Goal: Task Accomplishment & Management: Manage account settings

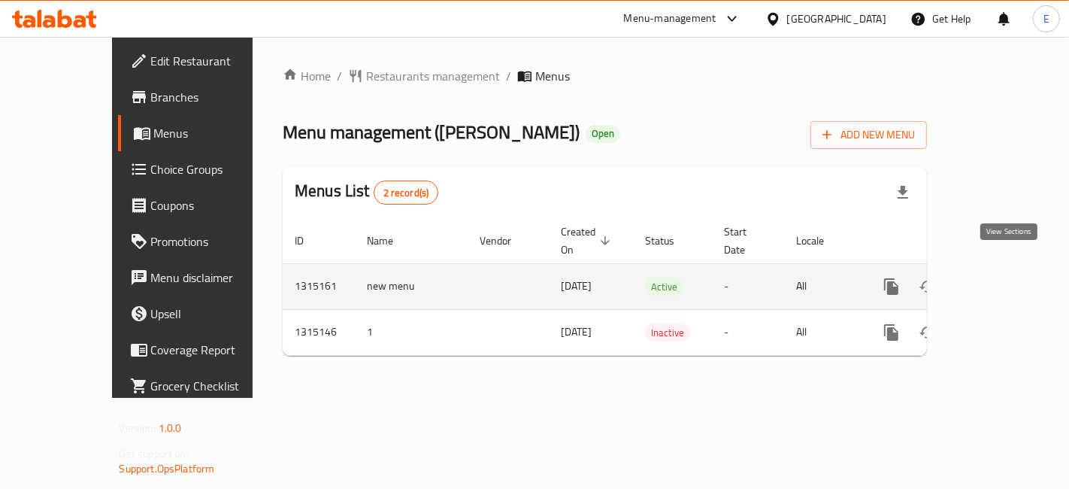
click at [1009, 277] on icon "enhanced table" at bounding box center [1000, 286] width 18 height 18
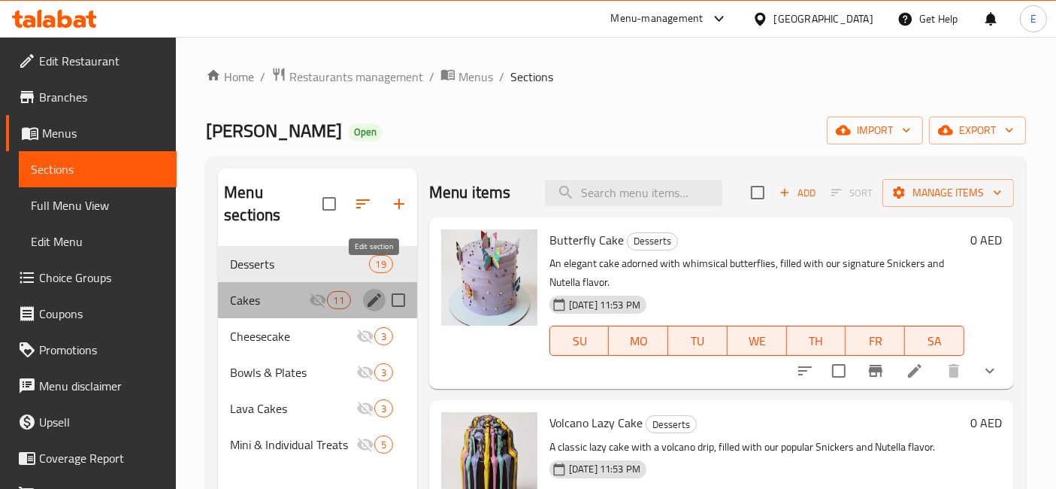
click at [369, 291] on icon "edit" at bounding box center [374, 300] width 18 height 18
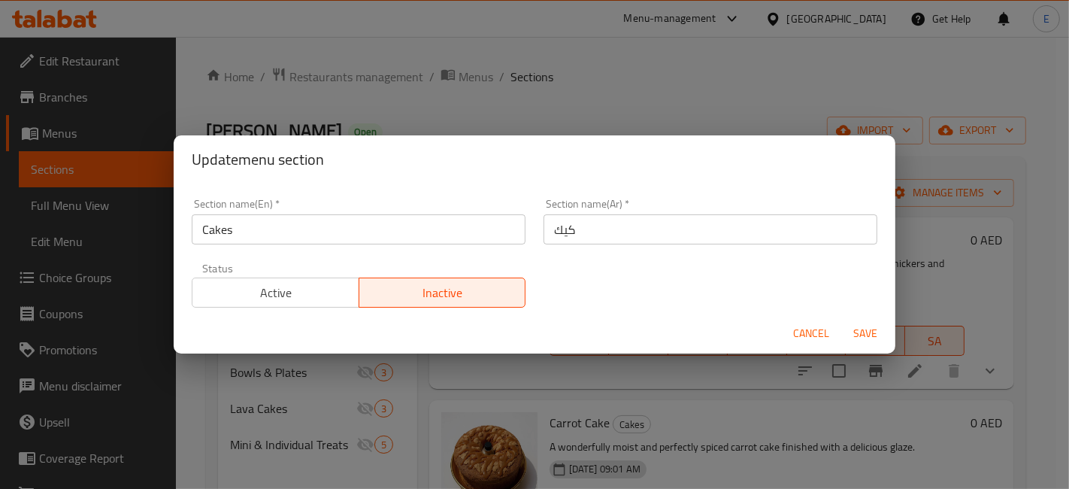
click at [301, 288] on span "Active" at bounding box center [275, 293] width 155 height 22
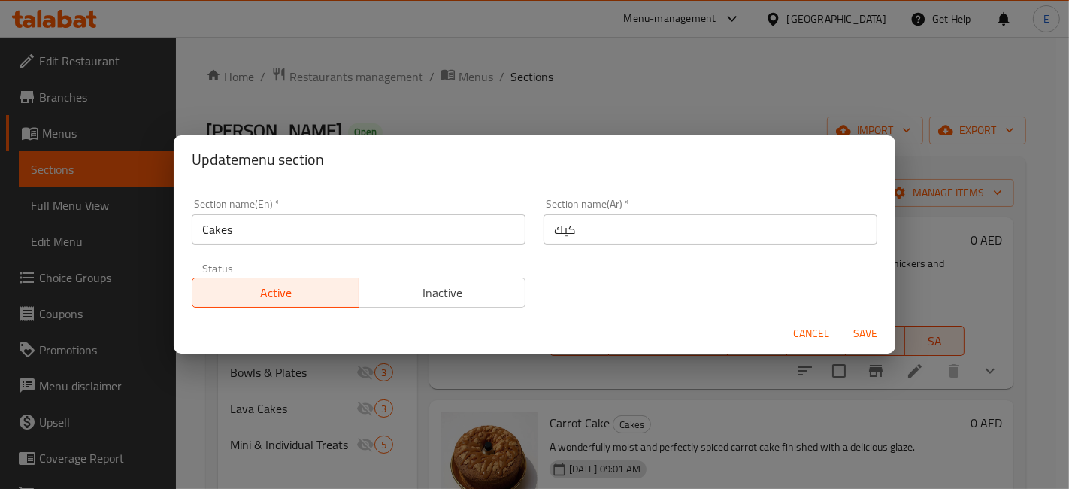
click at [881, 331] on span "Save" at bounding box center [865, 333] width 36 height 19
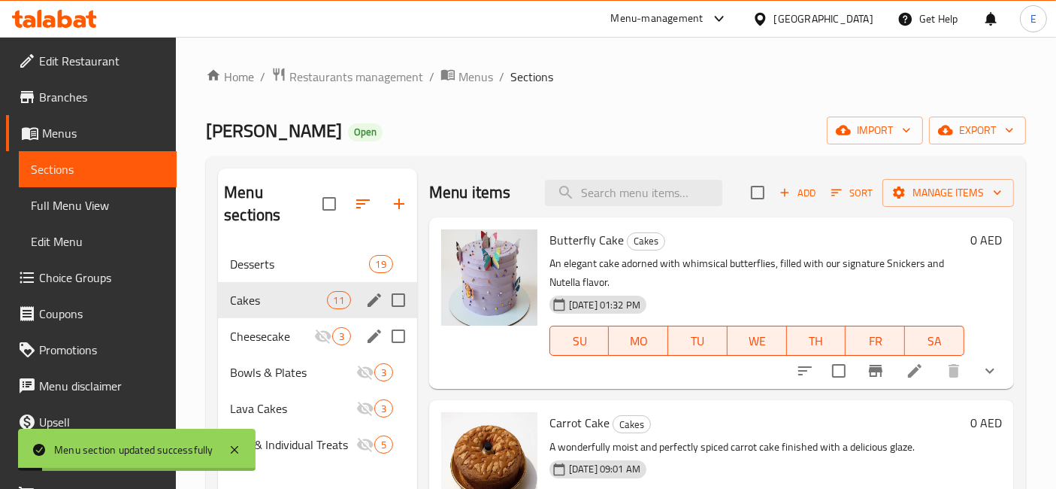
click at [365, 327] on icon "edit" at bounding box center [374, 336] width 18 height 18
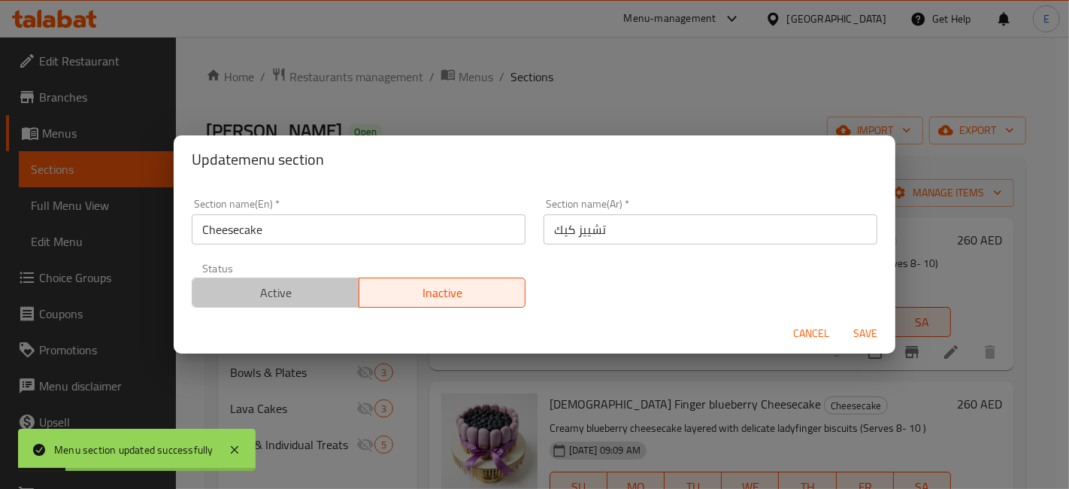
click at [312, 291] on span "Active" at bounding box center [275, 293] width 155 height 22
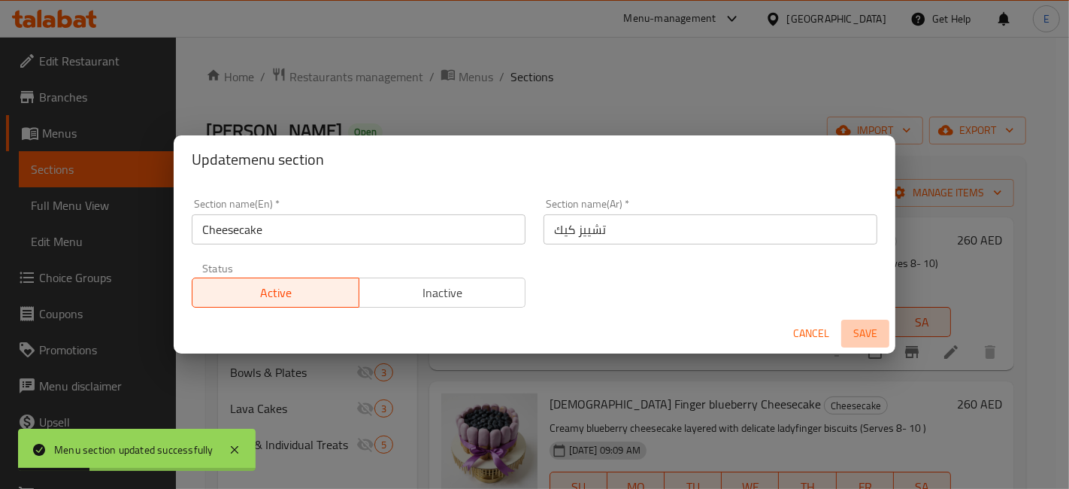
click at [855, 336] on span "Save" at bounding box center [865, 333] width 36 height 19
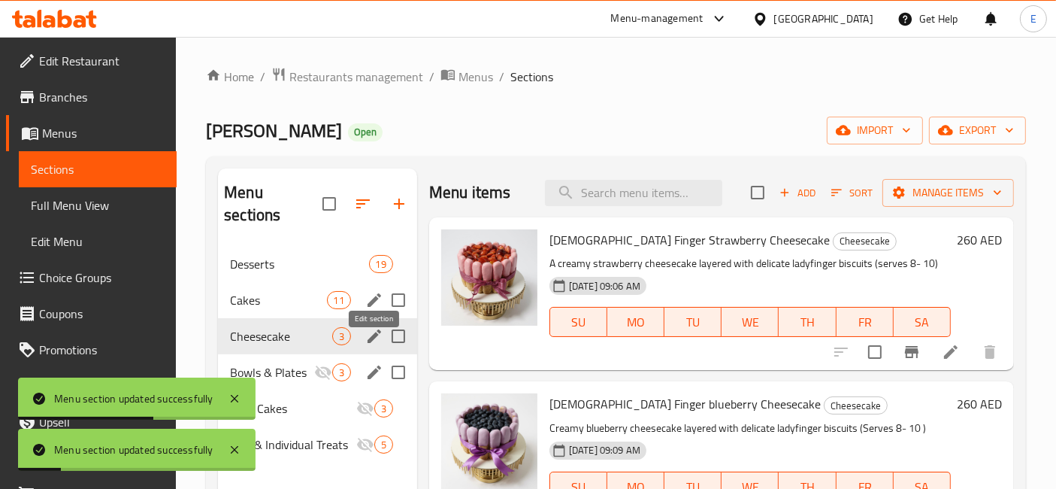
click at [369, 363] on icon "edit" at bounding box center [374, 372] width 18 height 18
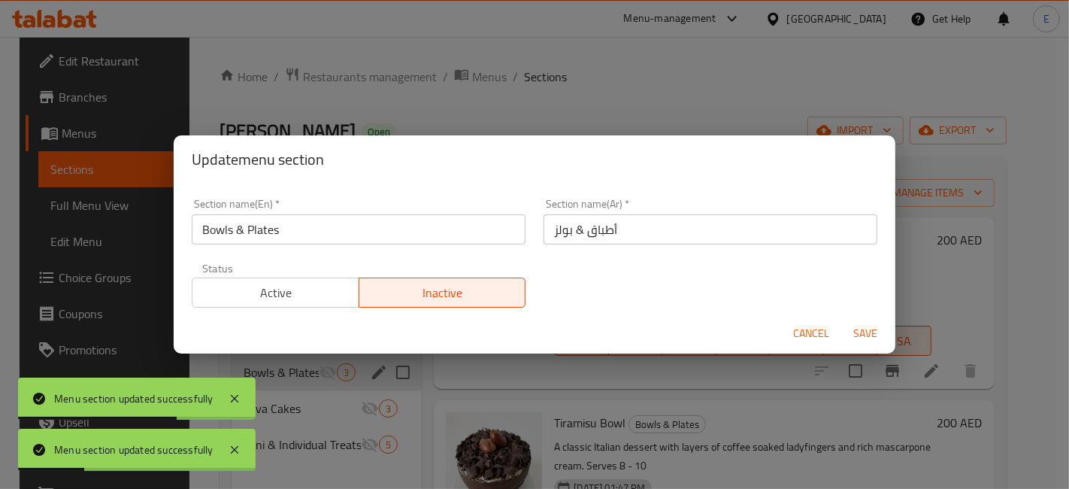
click at [323, 292] on span "Active" at bounding box center [275, 293] width 155 height 22
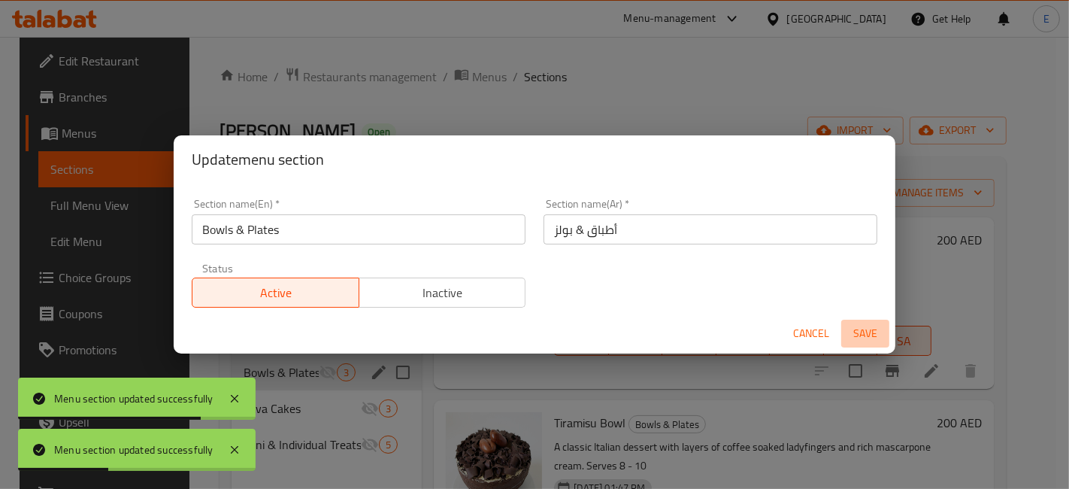
click at [882, 334] on span "Save" at bounding box center [865, 333] width 36 height 19
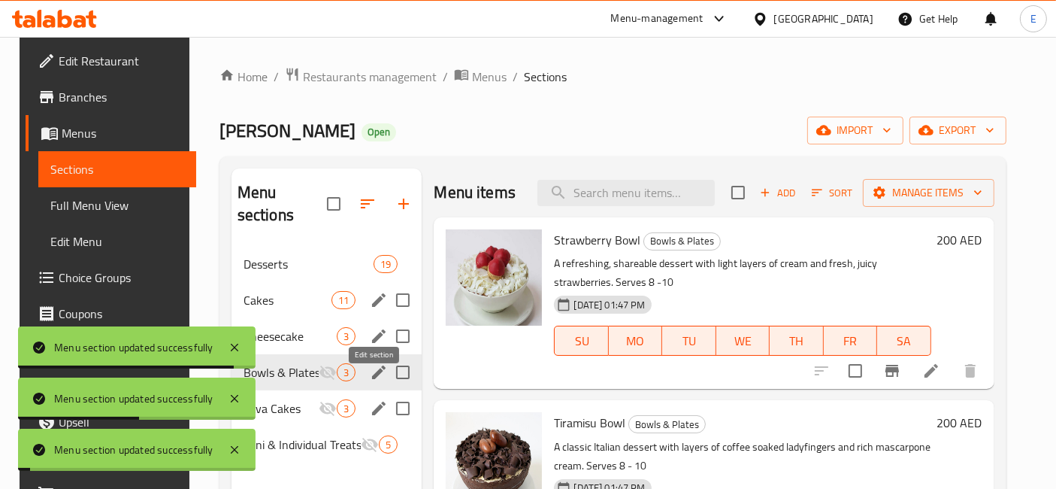
click at [374, 401] on icon "edit" at bounding box center [379, 408] width 14 height 14
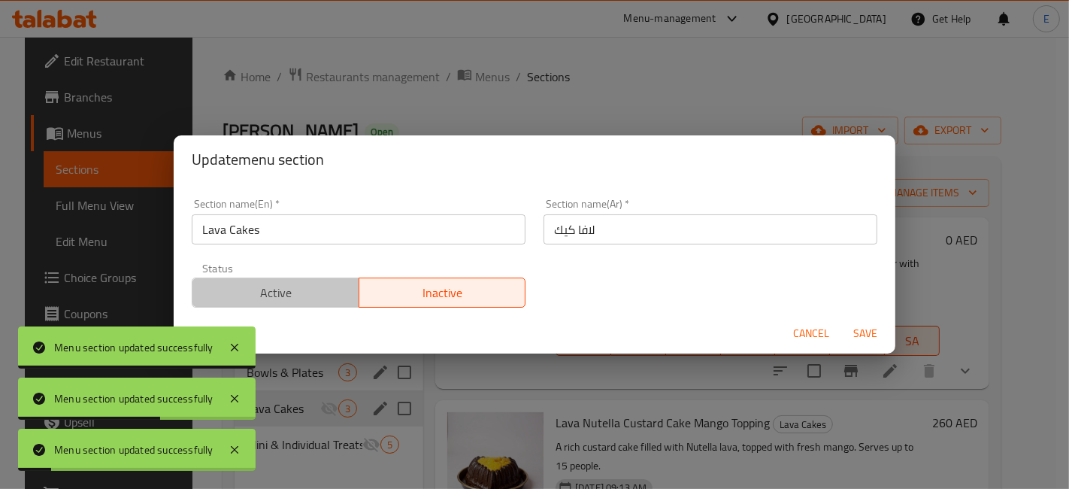
click at [313, 295] on span "Active" at bounding box center [275, 293] width 155 height 22
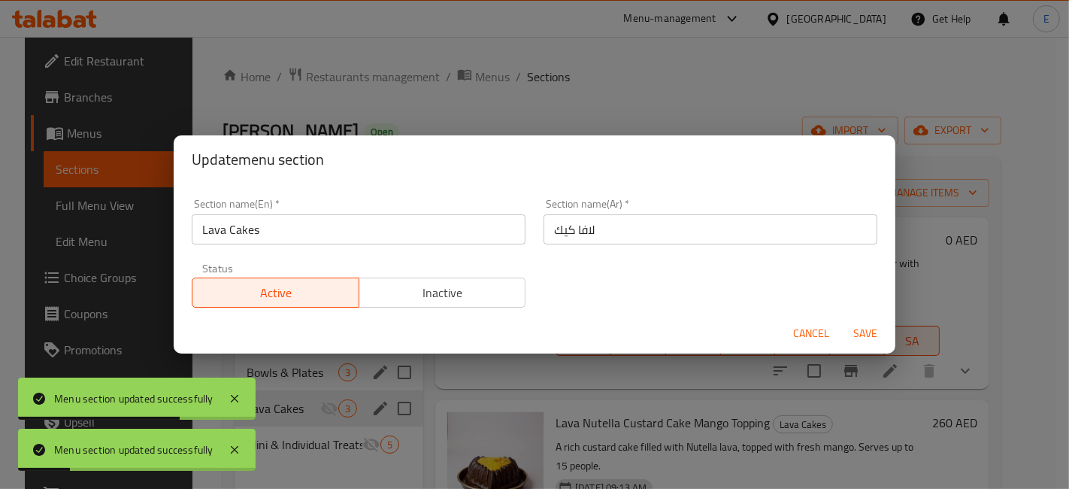
click at [885, 331] on button "Save" at bounding box center [865, 333] width 48 height 28
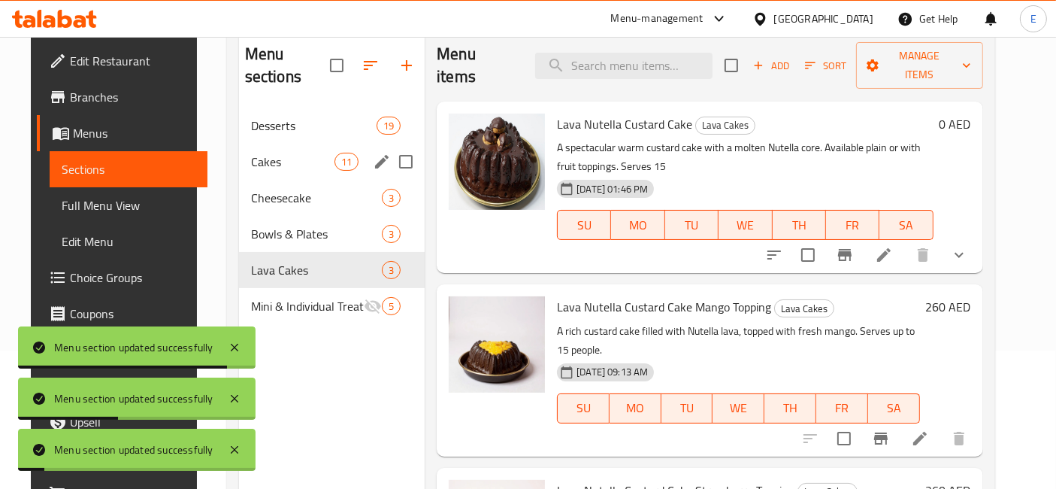
scroll to position [158, 0]
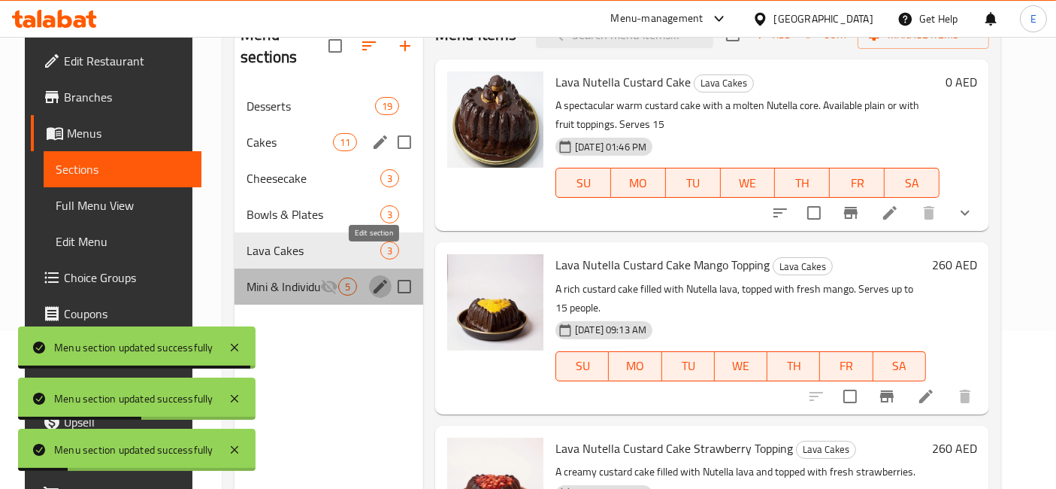
click at [377, 277] on icon "edit" at bounding box center [380, 286] width 18 height 18
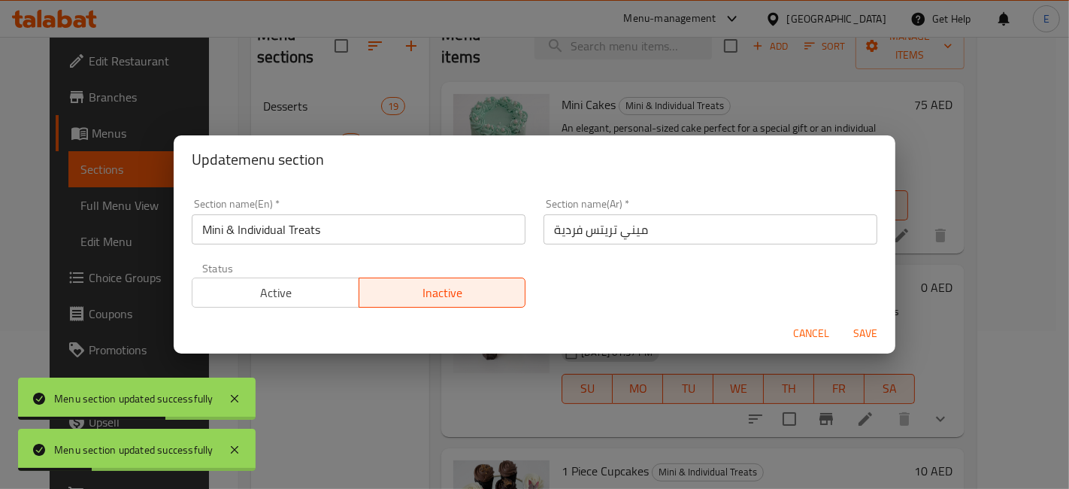
click at [317, 288] on span "Active" at bounding box center [275, 293] width 155 height 22
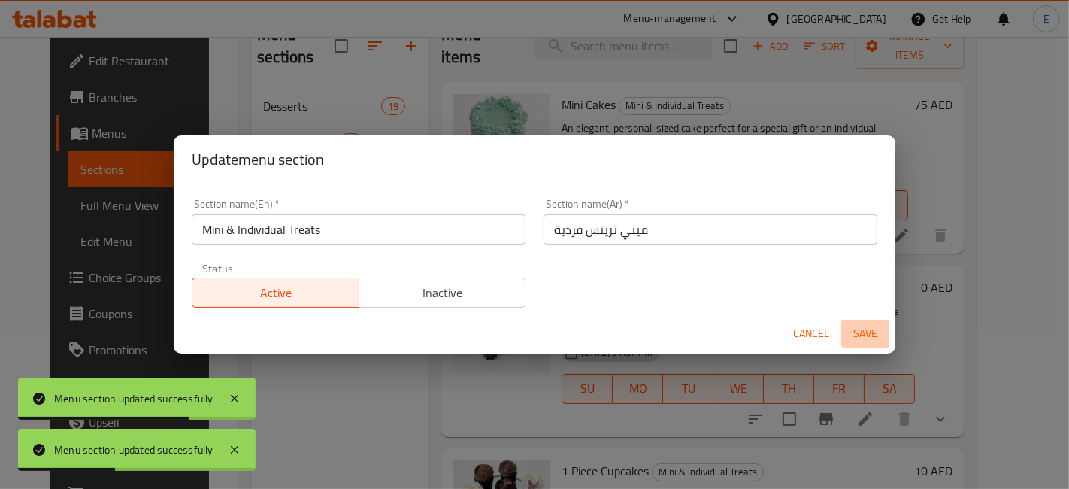
click at [857, 331] on span "Save" at bounding box center [865, 333] width 36 height 19
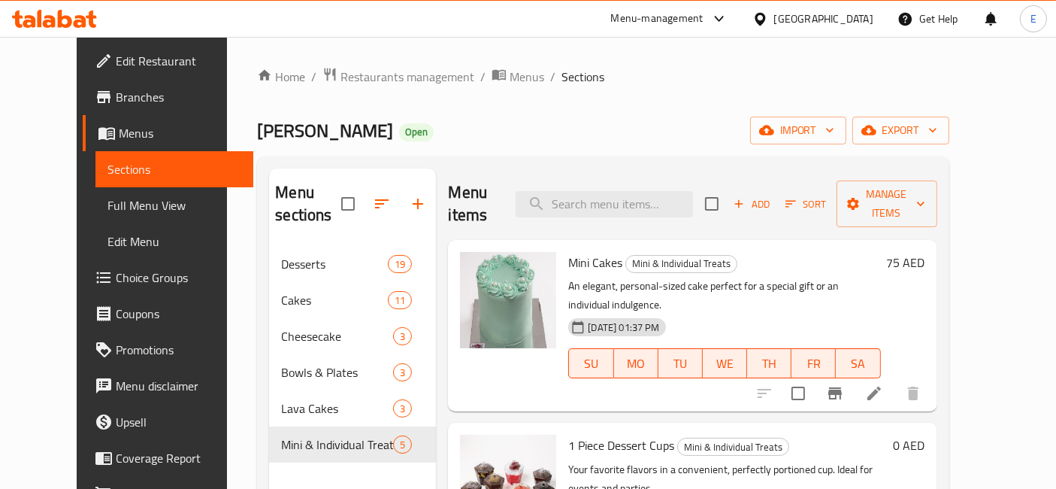
click at [637, 28] on div "Menu-management" at bounding box center [669, 19] width 141 height 36
click at [642, 21] on div "Menu-management" at bounding box center [657, 19] width 92 height 18
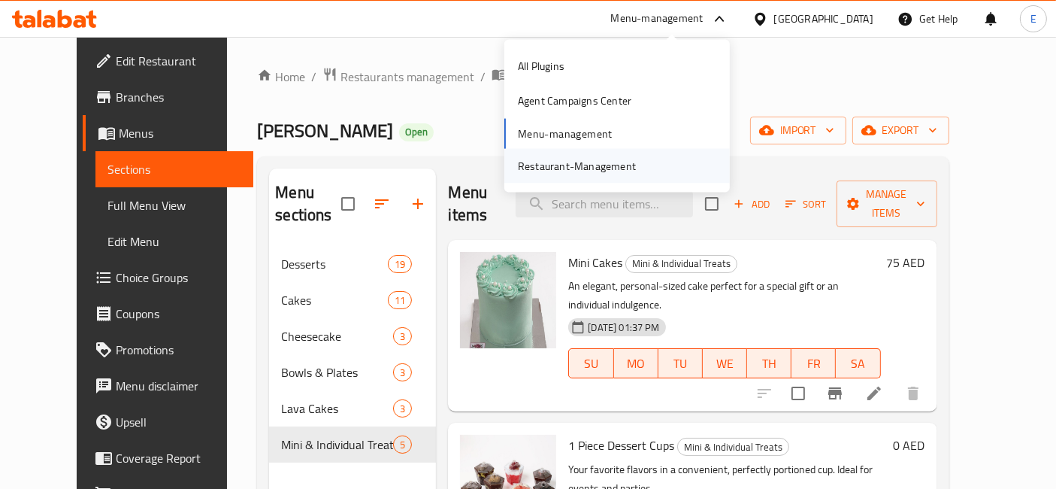
click at [559, 164] on div "Restaurant-Management" at bounding box center [577, 165] width 118 height 17
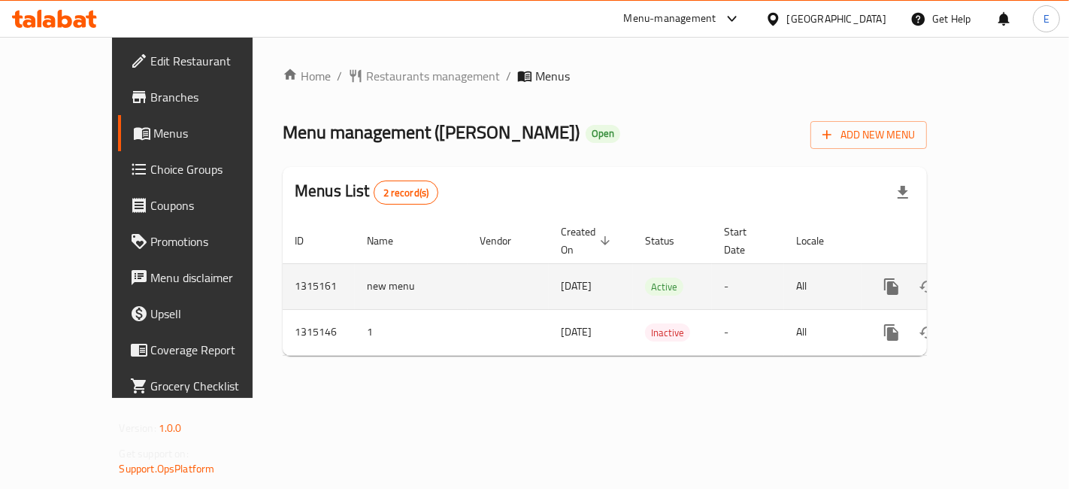
click at [1007, 280] on icon "enhanced table" at bounding box center [1000, 287] width 14 height 14
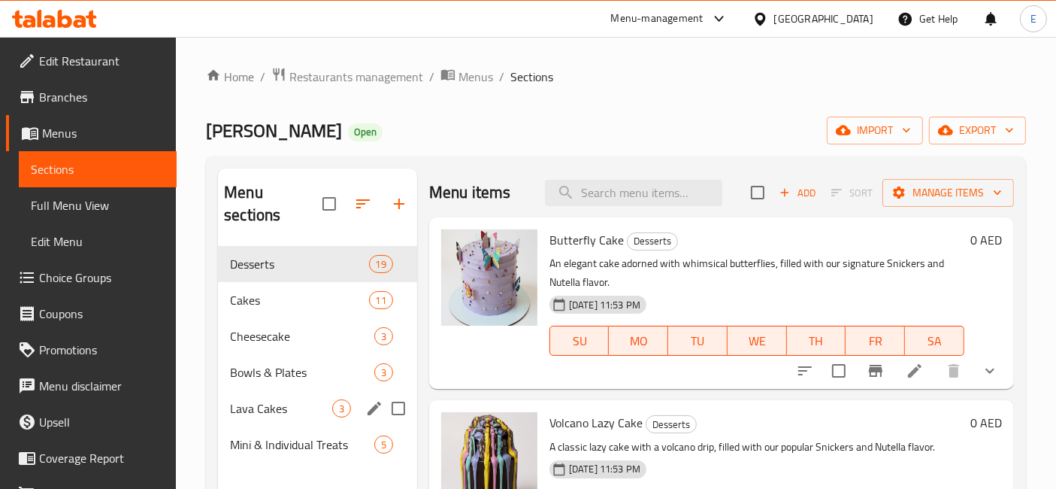
scroll to position [58, 0]
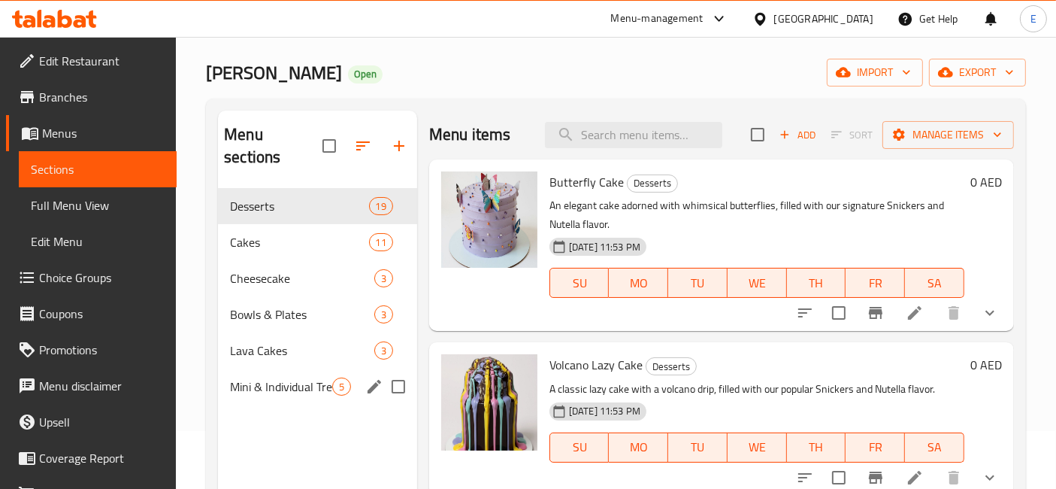
click at [298, 368] on div "Mini & Individual Treats 5" at bounding box center [317, 386] width 199 height 36
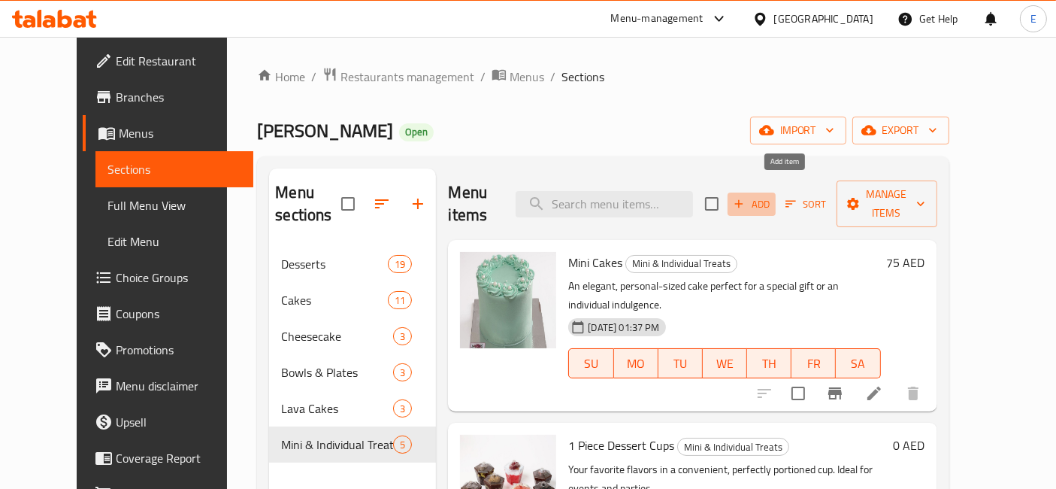
click at [772, 195] on span "Add" at bounding box center [751, 203] width 41 height 17
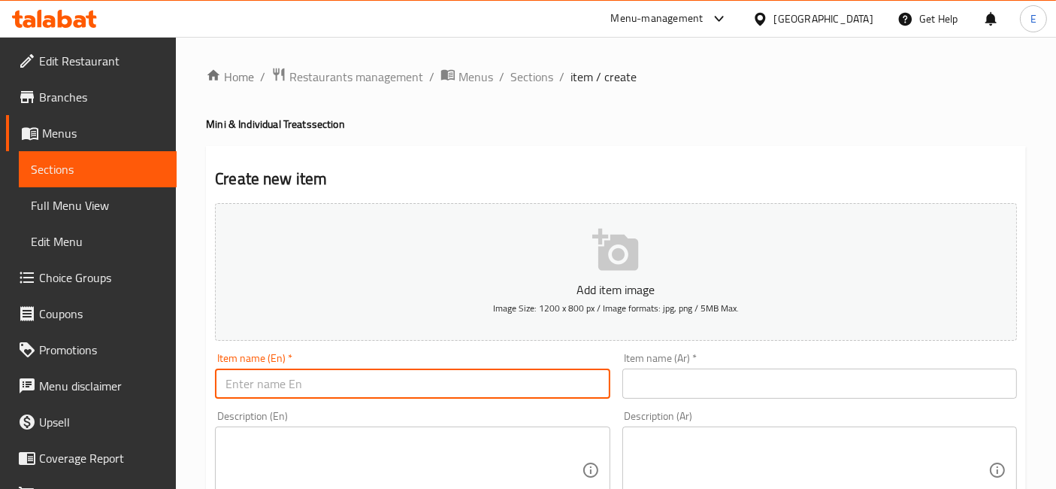
click at [399, 387] on input "text" at bounding box center [412, 383] width 395 height 30
paste input "Lazy Cake Slice"
type input "Lazy Cake Slice"
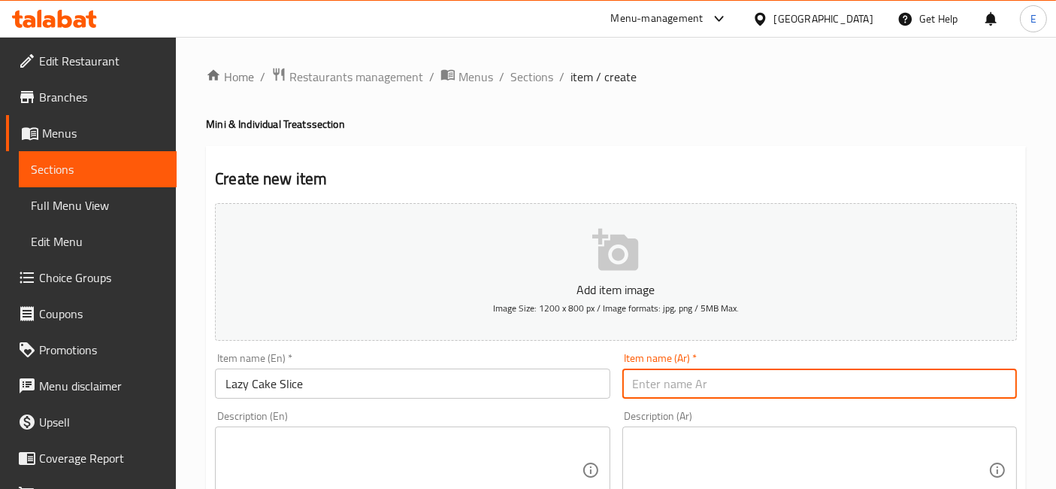
click at [709, 377] on input "text" at bounding box center [819, 383] width 395 height 30
paste input "شريحة [PERSON_NAME]"
type input "شريحة [PERSON_NAME]"
click at [451, 436] on textarea at bounding box center [404, 469] width 356 height 71
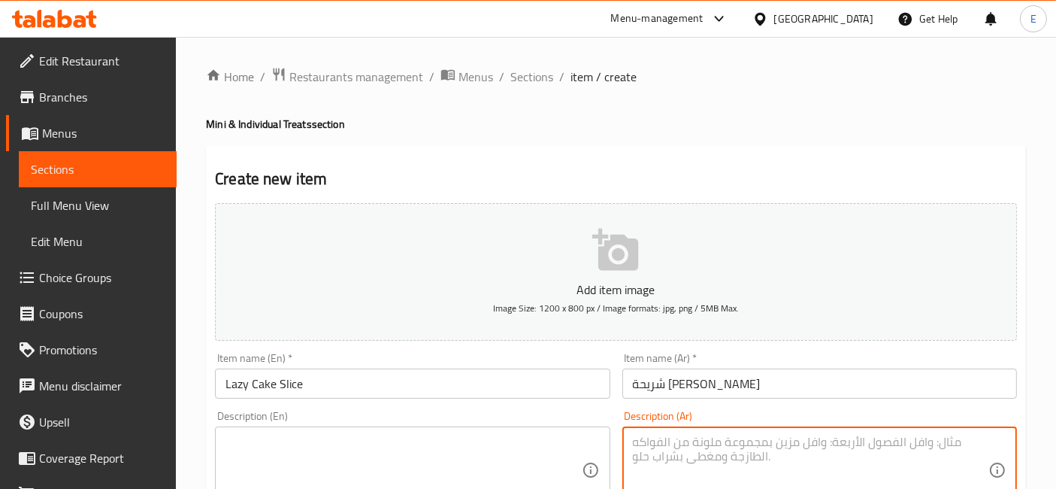
click at [709, 447] on textarea at bounding box center [811, 469] width 356 height 71
paste textarea "شريحة كيك بالشوكولاتة غير مخبوزة، غنية ولذيذة."
drag, startPoint x: 752, startPoint y: 441, endPoint x: 693, endPoint y: 441, distance: 58.6
click at [693, 441] on textarea "شريحة كيك بالشوكولاتة غير مخبوزة، غنية ولذيذة." at bounding box center [811, 469] width 356 height 71
type textarea "شريحة كيك بالشوكولاتة غنية ولذيذة."
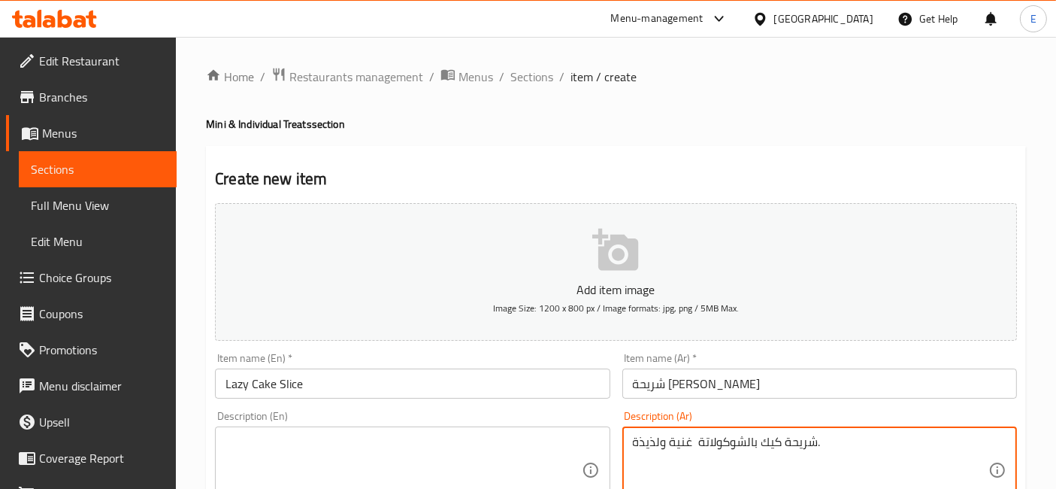
click at [541, 450] on textarea at bounding box center [404, 469] width 356 height 71
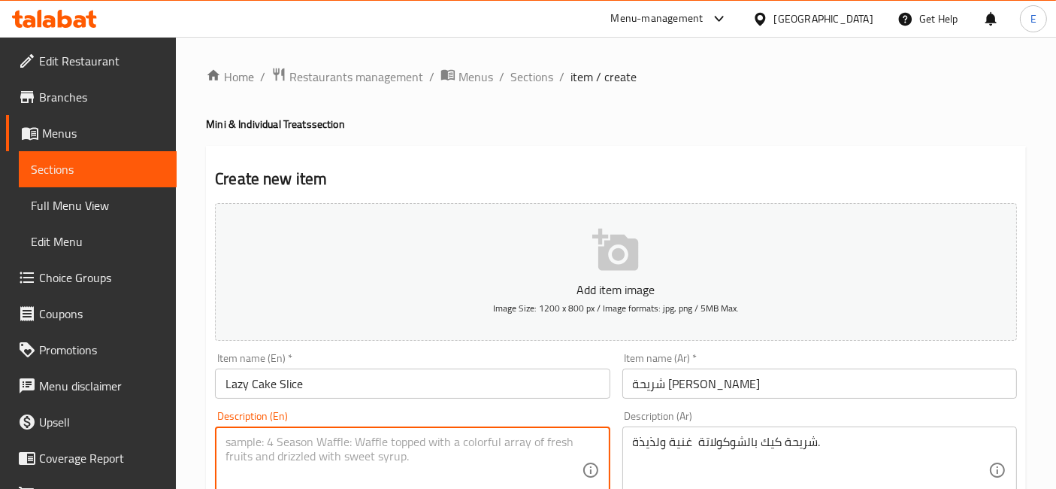
paste textarea "chocolate cake slice, rich and indulgent."
click at [235, 442] on textarea "chocolate cake slice, rich and indulgent." at bounding box center [404, 469] width 356 height 71
click at [227, 442] on textarea "chocolate cake slice, rich and indulgent." at bounding box center [404, 469] width 356 height 71
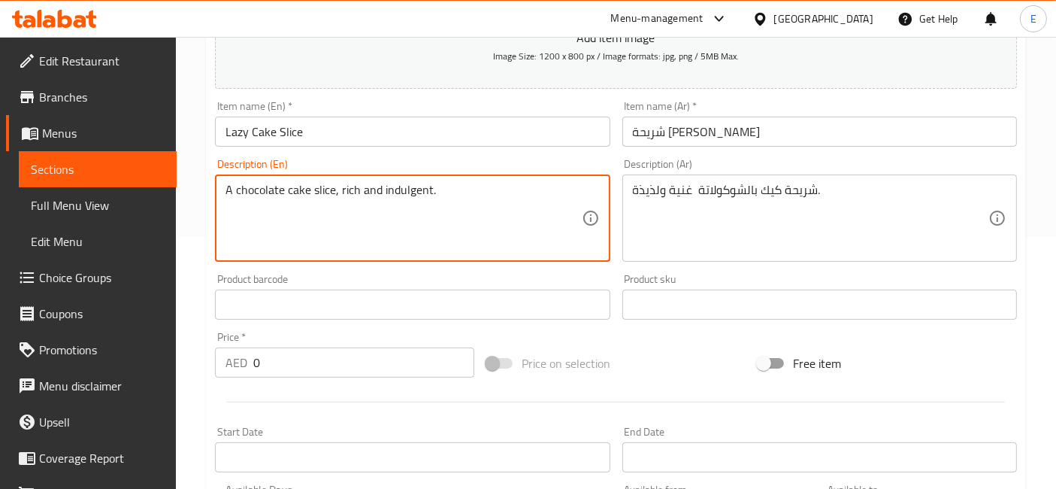
scroll to position [457, 0]
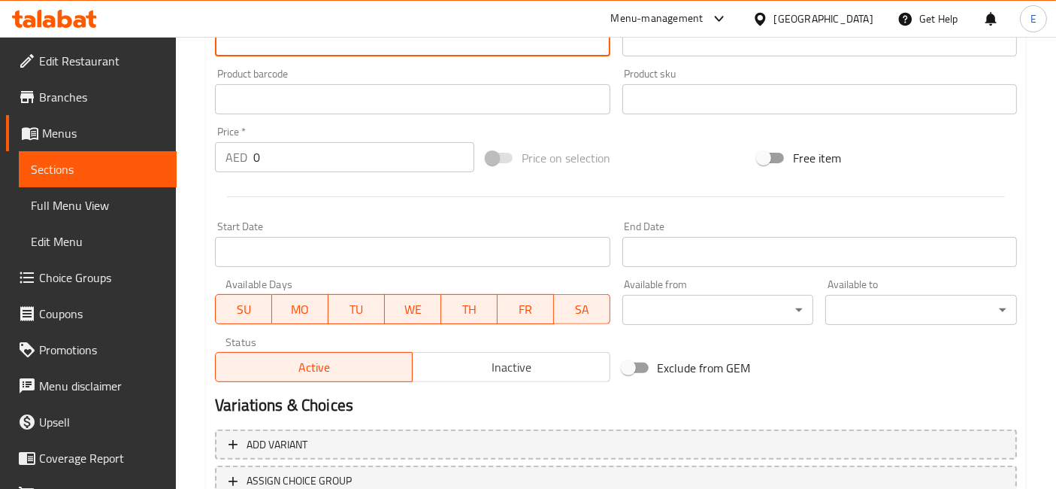
type textarea "A chocolate cake slice, rich and indulgent."
click at [265, 146] on input "0" at bounding box center [363, 157] width 221 height 30
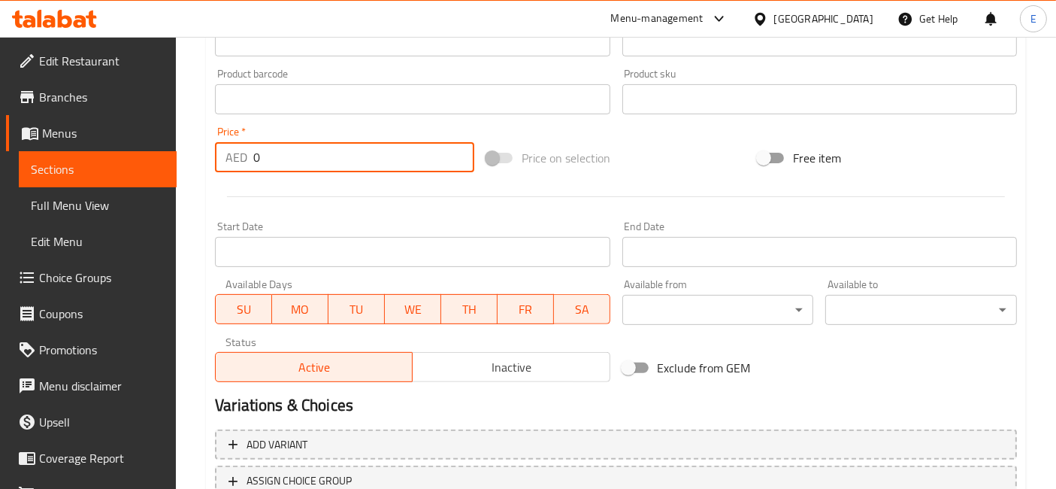
click at [265, 146] on input "0" at bounding box center [363, 157] width 221 height 30
click at [265, 146] on input "010" at bounding box center [363, 157] width 221 height 30
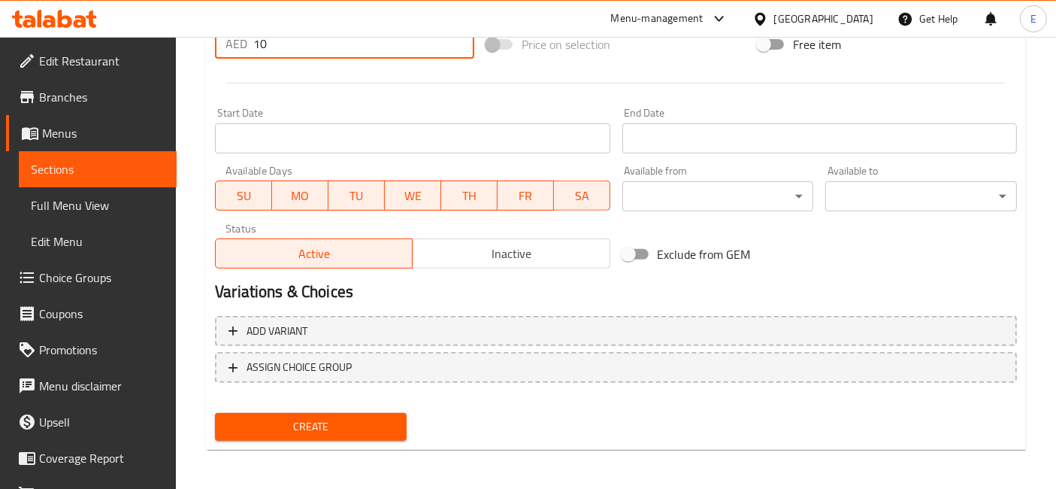
type input "10"
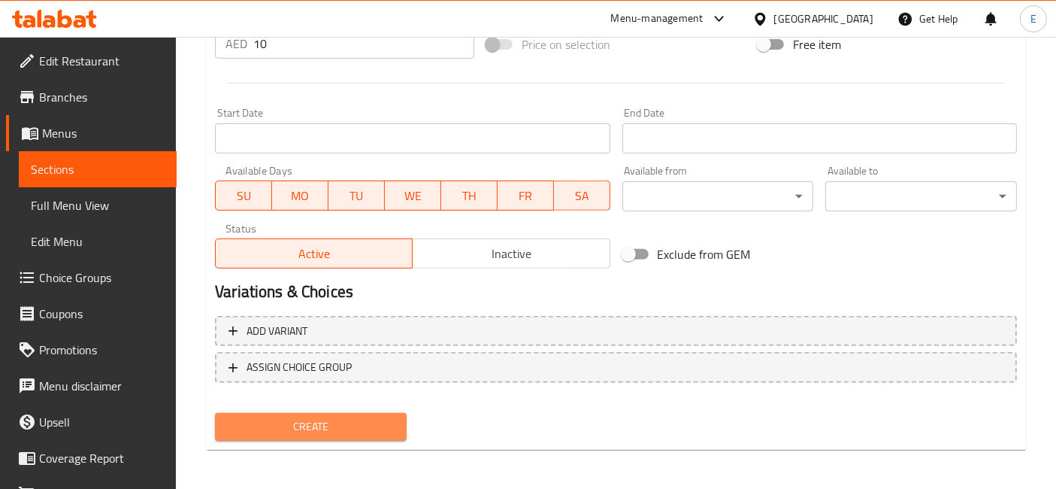
click at [346, 422] on span "Create" at bounding box center [311, 426] width 168 height 19
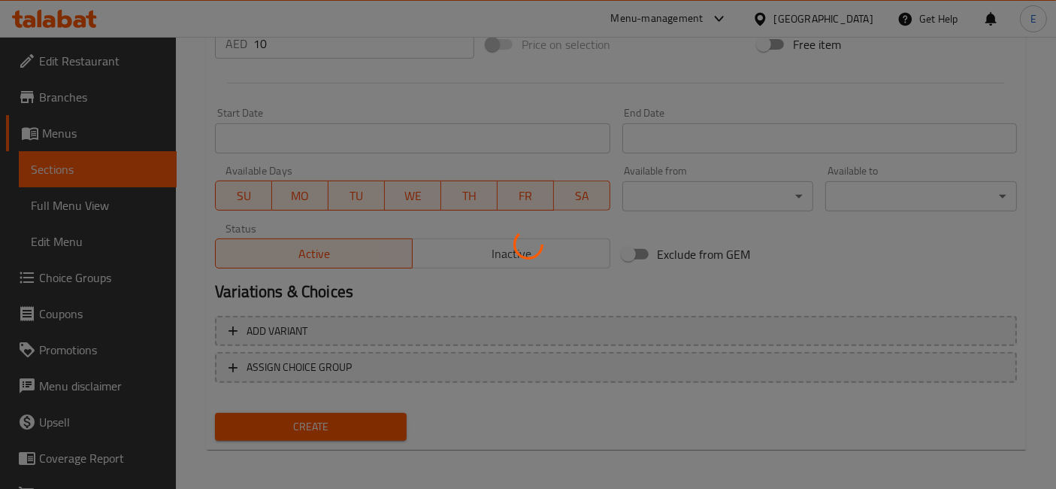
scroll to position [0, 0]
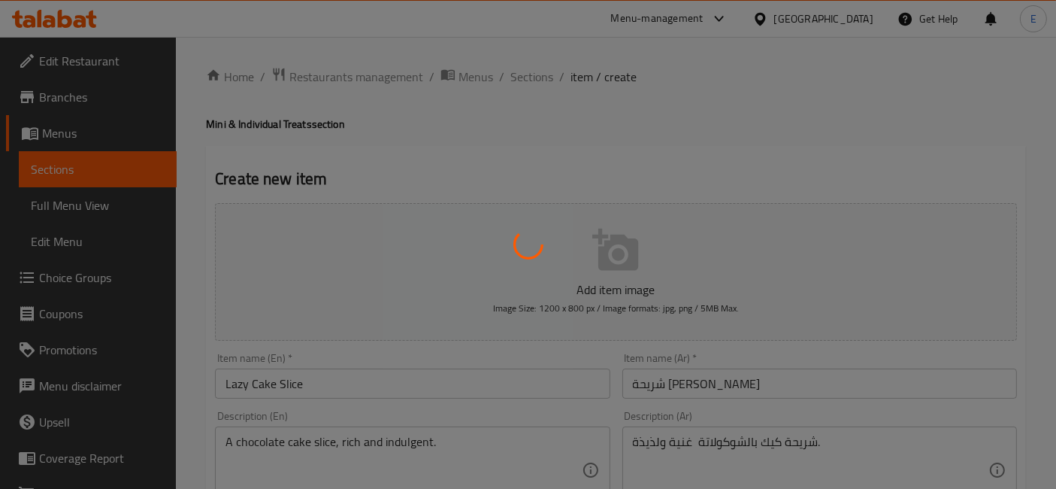
type input "0"
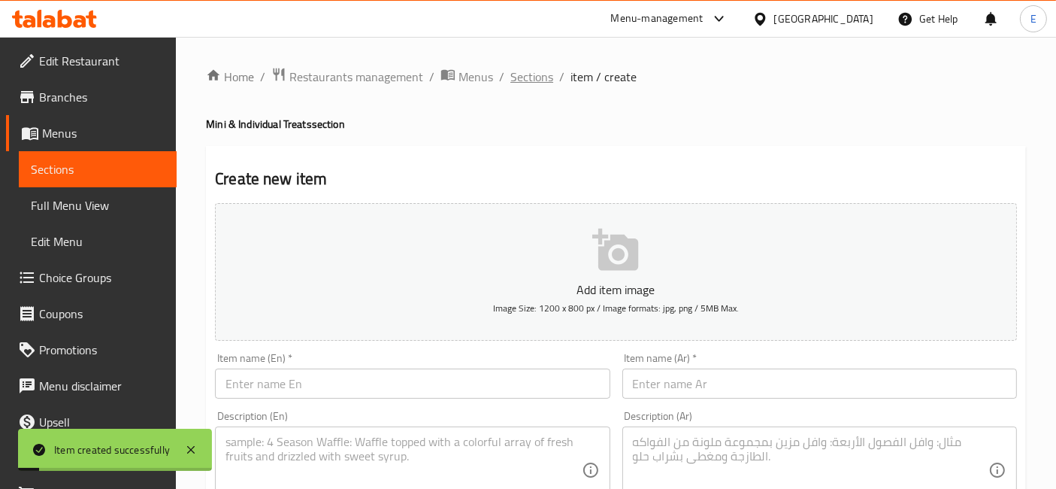
click at [542, 83] on span "Sections" at bounding box center [531, 77] width 43 height 18
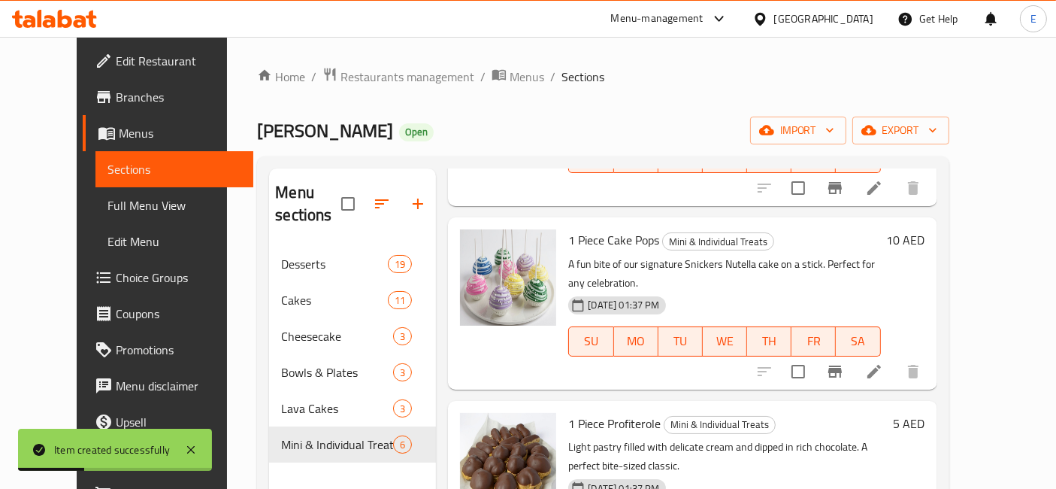
scroll to position [210, 0]
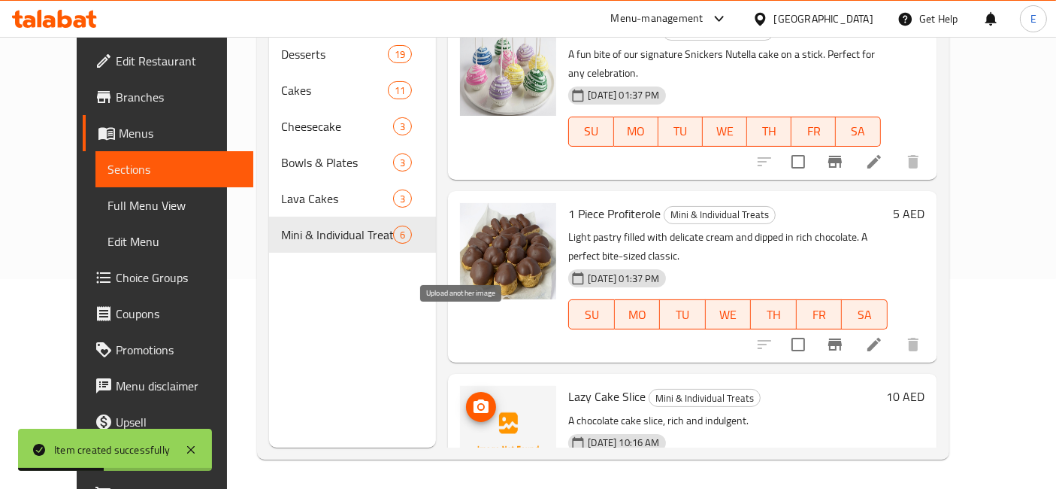
click at [472, 398] on icon "upload picture" at bounding box center [481, 407] width 18 height 18
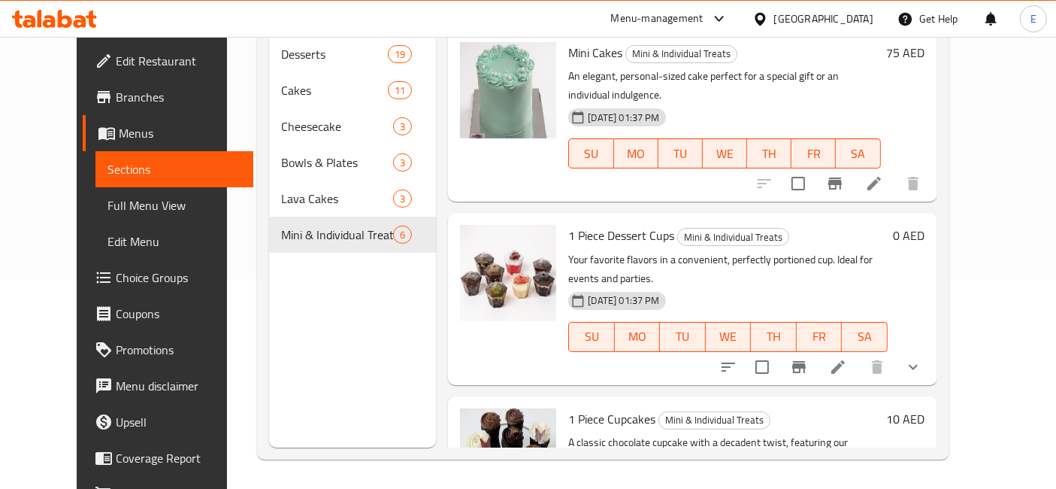
scroll to position [0, 0]
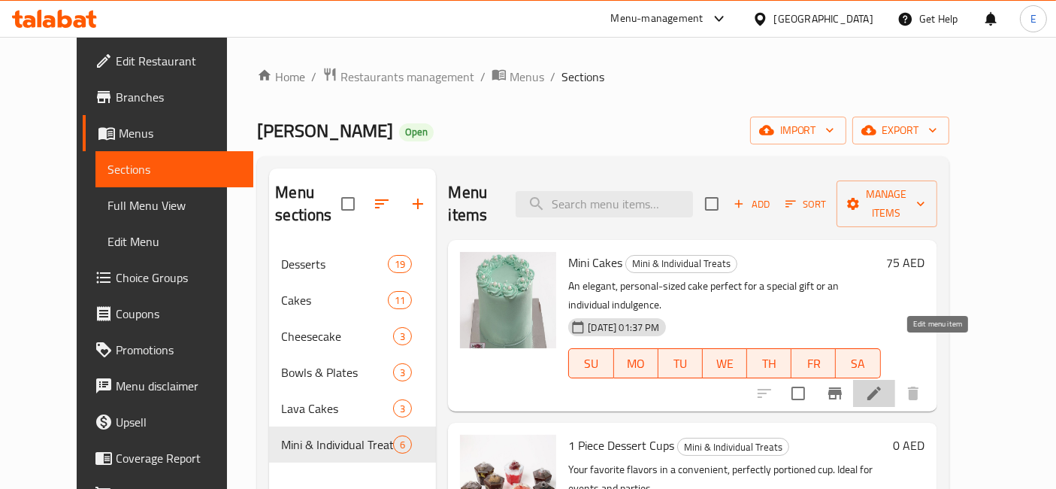
click at [883, 384] on icon at bounding box center [874, 393] width 18 height 18
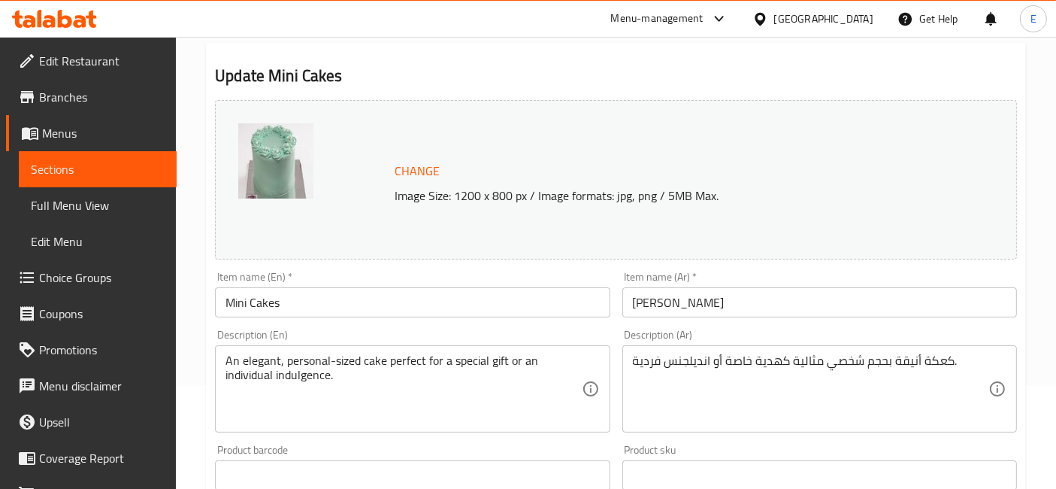
scroll to position [103, 0]
click at [274, 300] on input "Mini Cakes" at bounding box center [412, 302] width 395 height 30
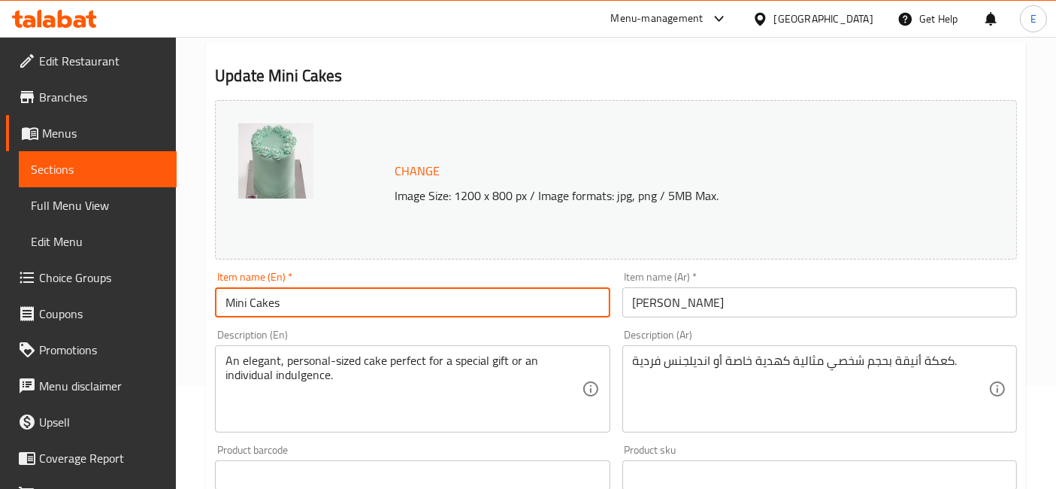
click at [274, 300] on input "Mini Cakes" at bounding box center [412, 302] width 395 height 30
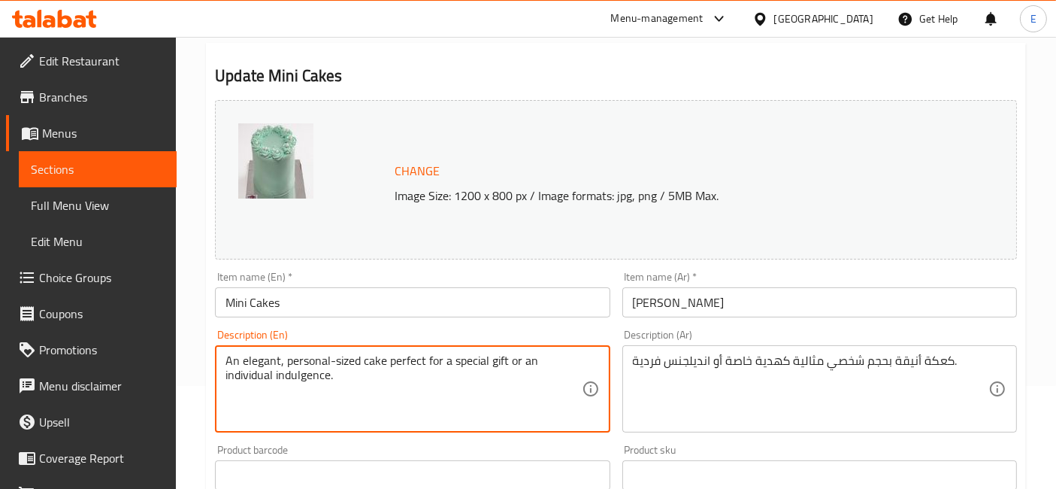
click at [412, 360] on textarea "An elegant, personal-sized cake perfect for a special gift or an individual ind…" at bounding box center [404, 388] width 356 height 71
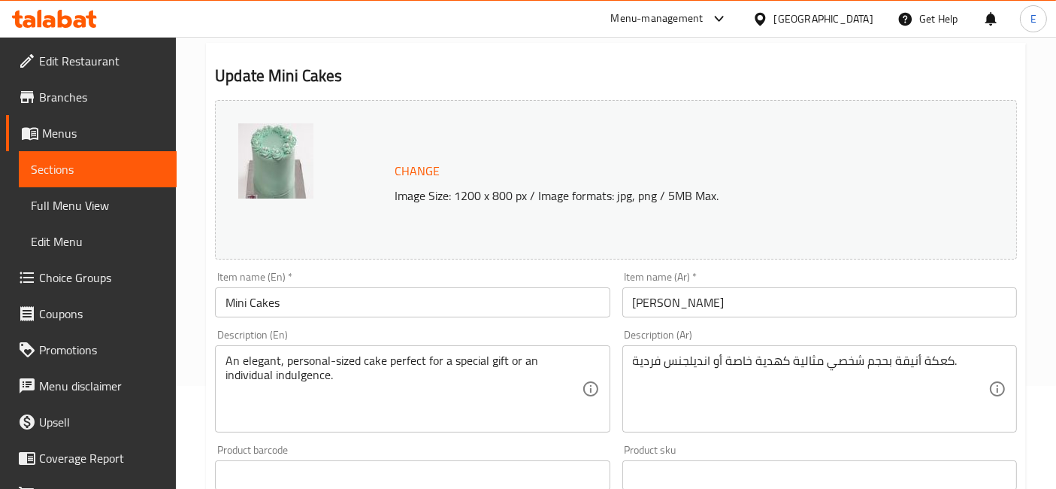
click at [688, 307] on input "[PERSON_NAME]" at bounding box center [819, 302] width 395 height 30
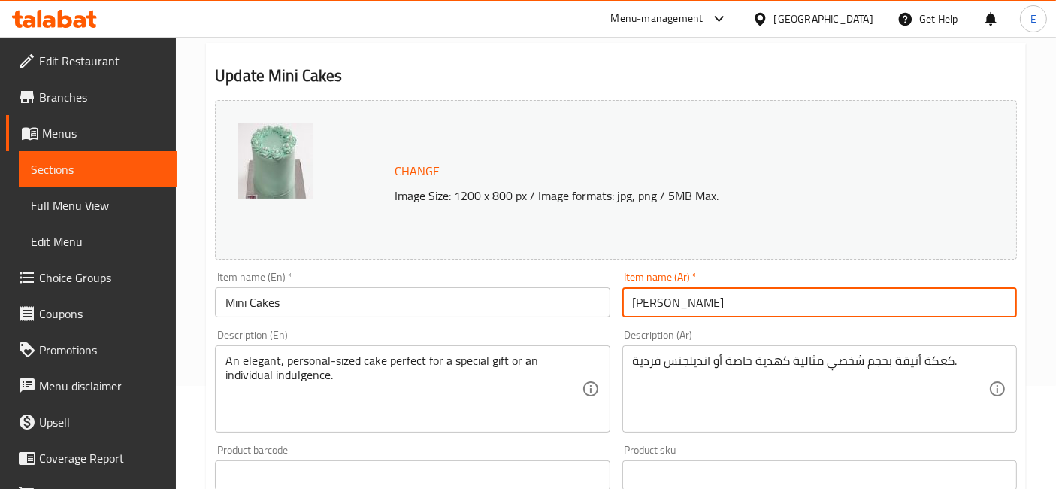
click at [688, 307] on input "[PERSON_NAME]" at bounding box center [819, 302] width 395 height 30
click at [803, 359] on textarea "كعكة أنيقة بحجم شخصي مثالية كهدية خاصة أو انديلجنس فردية." at bounding box center [811, 388] width 356 height 71
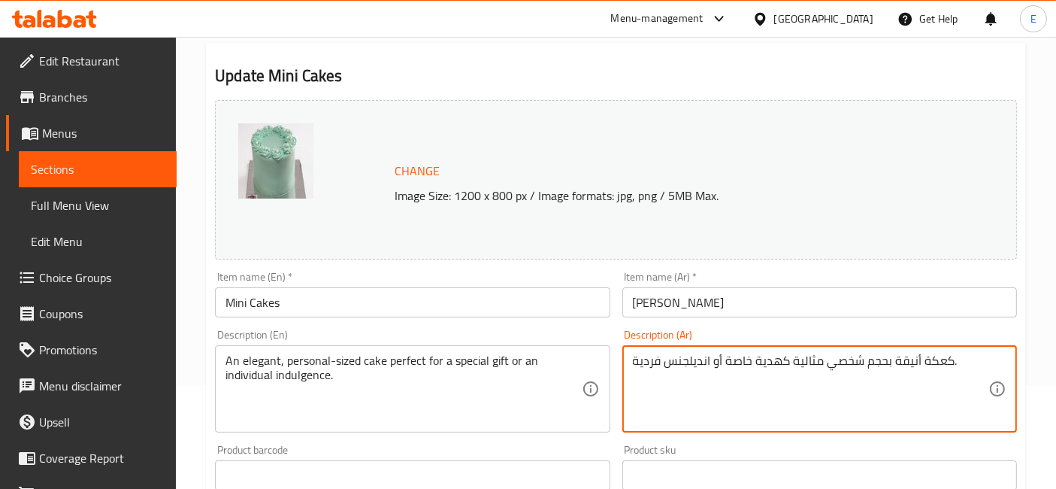
click at [803, 359] on textarea "كعكة أنيقة بحجم شخصي مثالية كهدية خاصة أو انديلجنس فردية." at bounding box center [811, 388] width 356 height 71
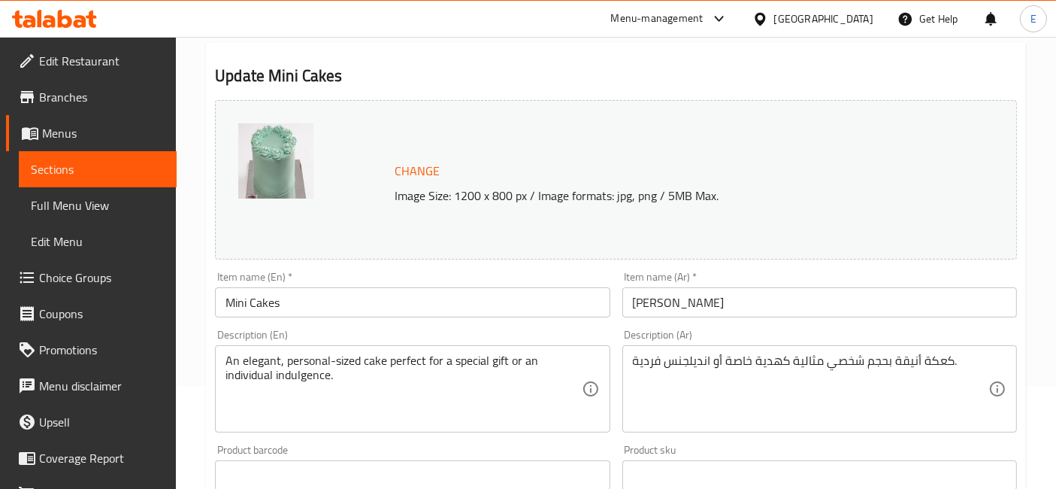
click at [614, 171] on div "Change Image Size: 1200 x 800 px / Image formats: jpg, png / 5MB Max." at bounding box center [672, 180] width 567 height 49
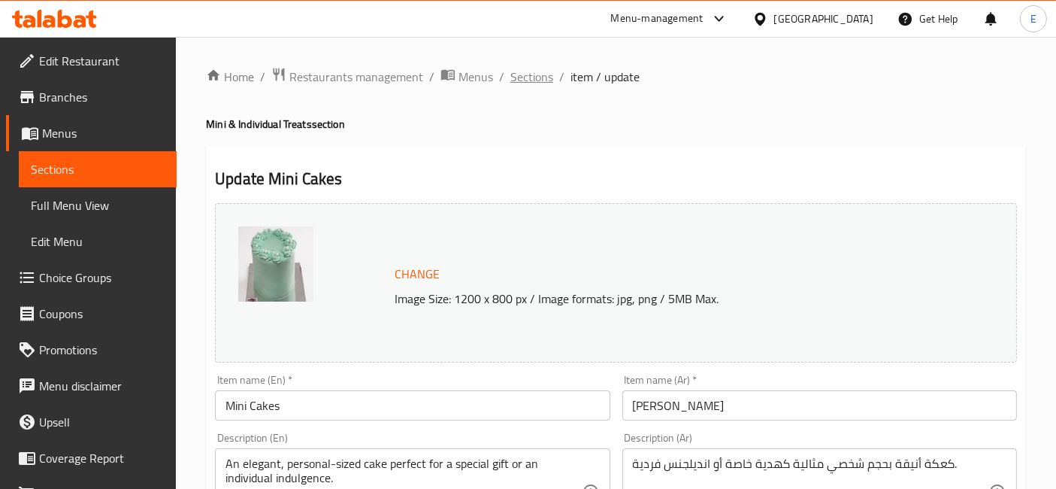
click at [513, 76] on span "Sections" at bounding box center [531, 77] width 43 height 18
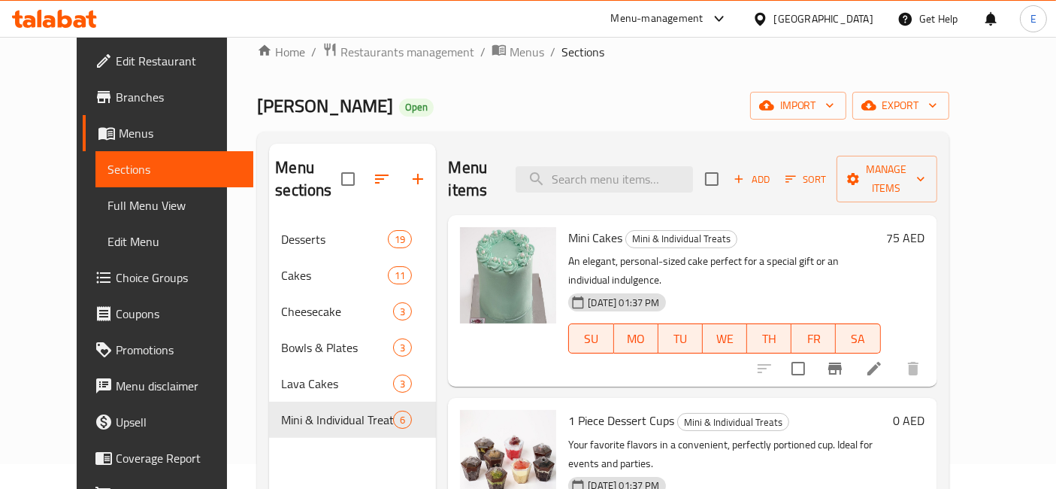
scroll to position [24, 0]
click at [772, 171] on span "Add" at bounding box center [751, 179] width 41 height 17
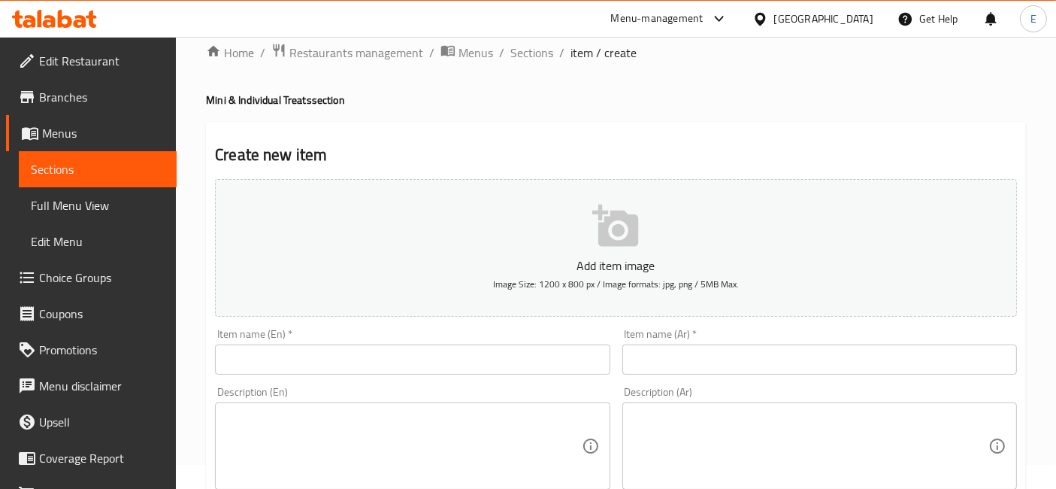
click at [449, 356] on input "text" at bounding box center [412, 359] width 395 height 30
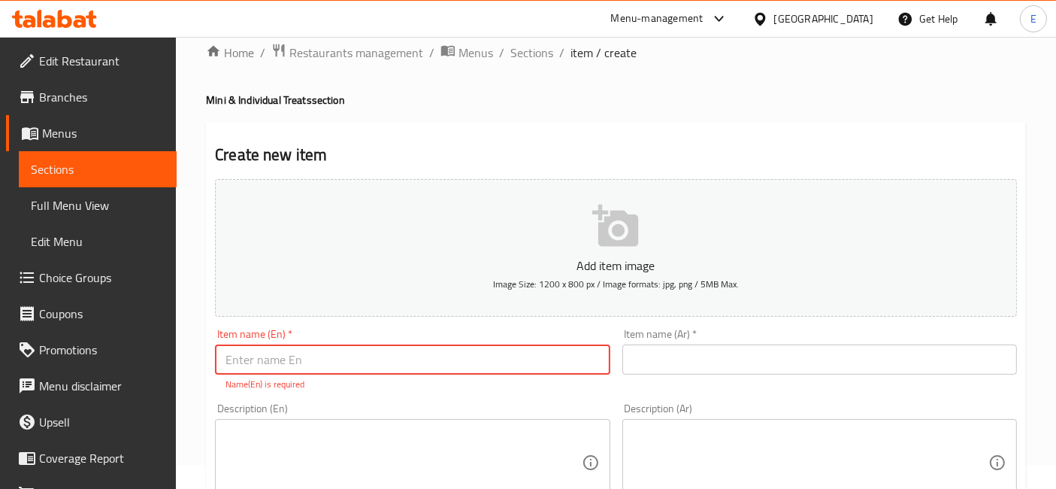
click at [501, 350] on input "text" at bounding box center [412, 359] width 395 height 30
paste input "Mini Cakes"
type input "Mini Cakes"
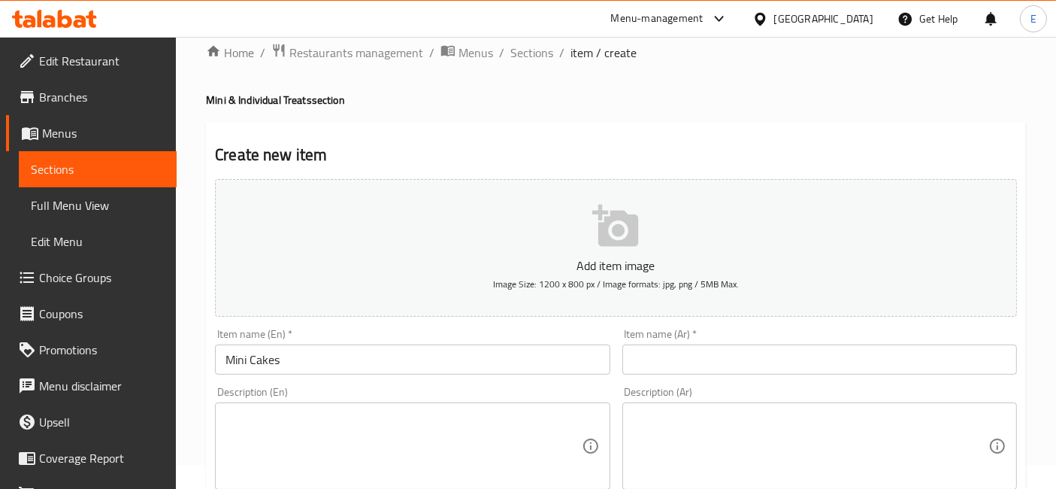
click at [427, 433] on textarea at bounding box center [404, 445] width 356 height 71
paste textarea "An elegant, personal-sized cake perfect for a special gift or an individual ind…"
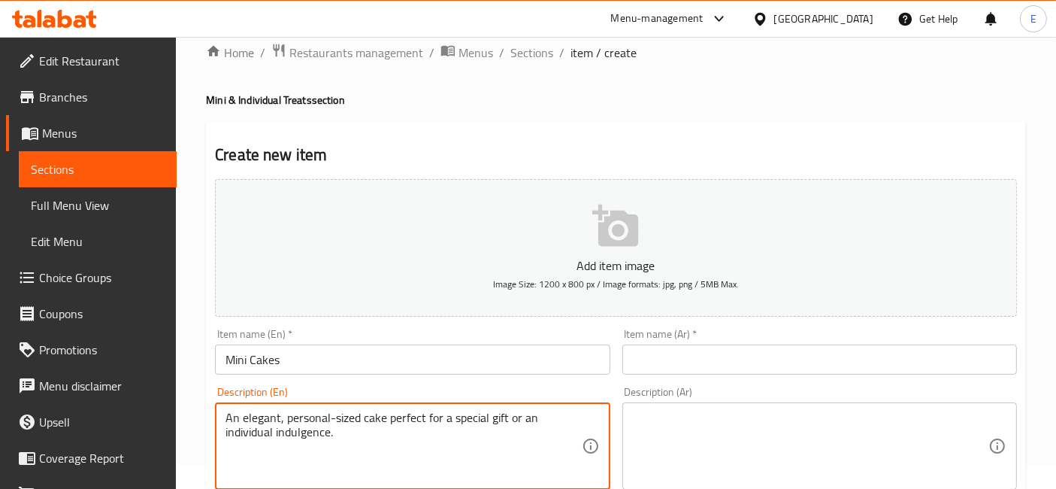
type textarea "An elegant, personal-sized cake perfect for a special gift or an individual ind…"
click at [762, 364] on input "text" at bounding box center [819, 359] width 395 height 30
paste input "[PERSON_NAME]"
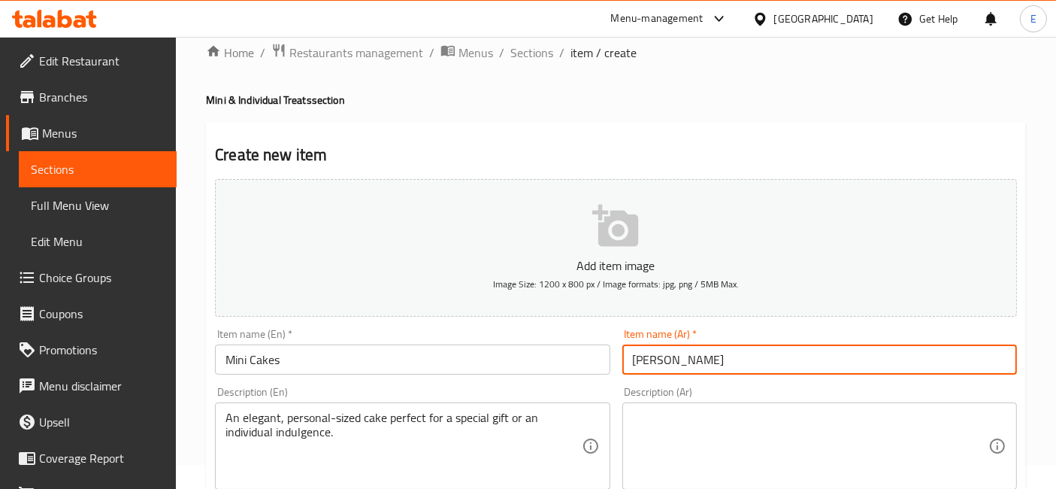
type input "[PERSON_NAME]"
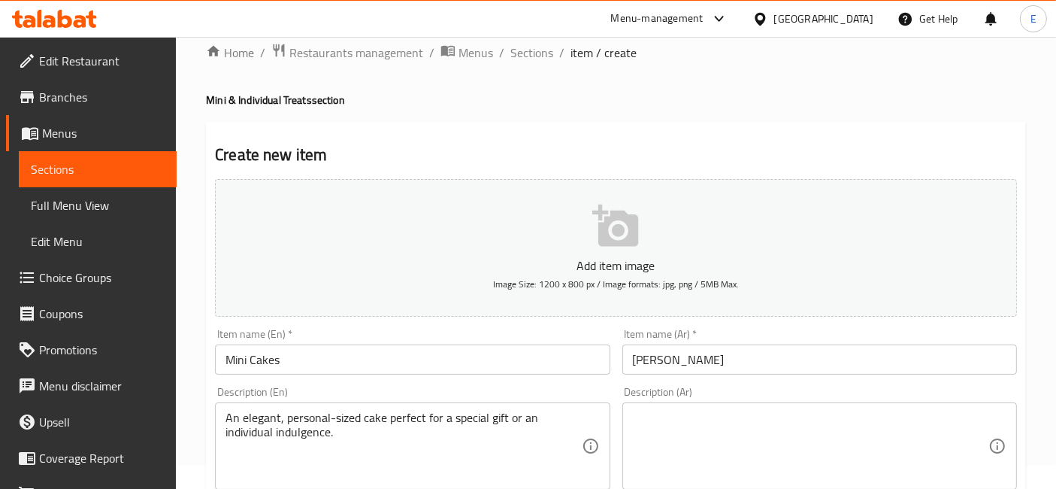
click at [760, 428] on textarea at bounding box center [811, 445] width 356 height 71
paste textarea "كعكة أنيقة بحجم شخصي مثالية كهدية خاصة أو انديلجنس فردية."
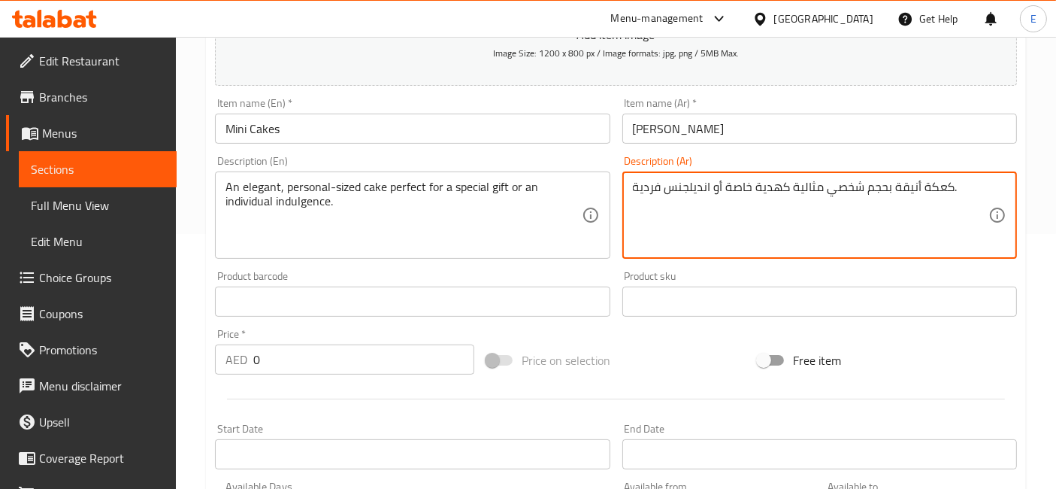
scroll to position [395, 0]
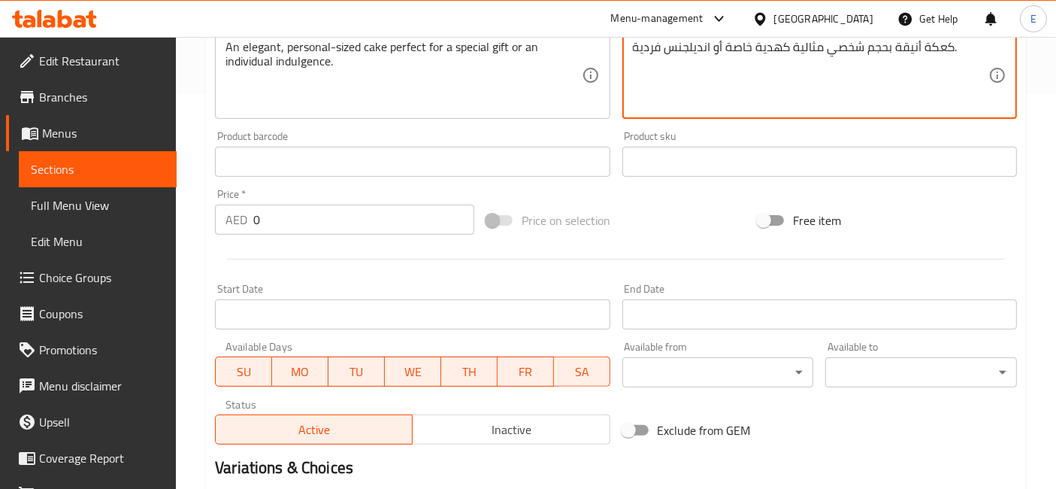
type textarea "كعكة أنيقة بحجم شخصي مثالية كهدية خاصة أو انديلجنس فردية."
click at [271, 232] on input "0" at bounding box center [363, 219] width 221 height 30
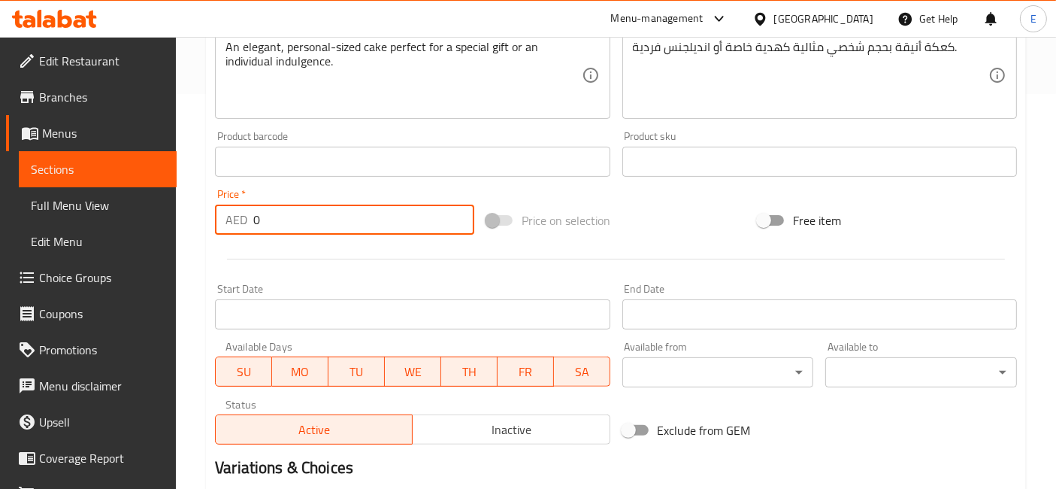
click at [271, 232] on input "0" at bounding box center [363, 219] width 221 height 30
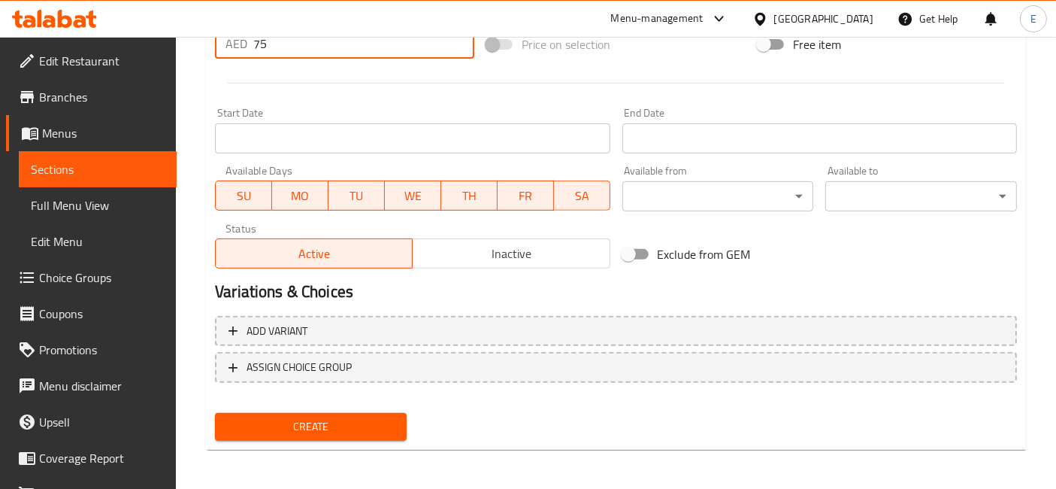
type input "75"
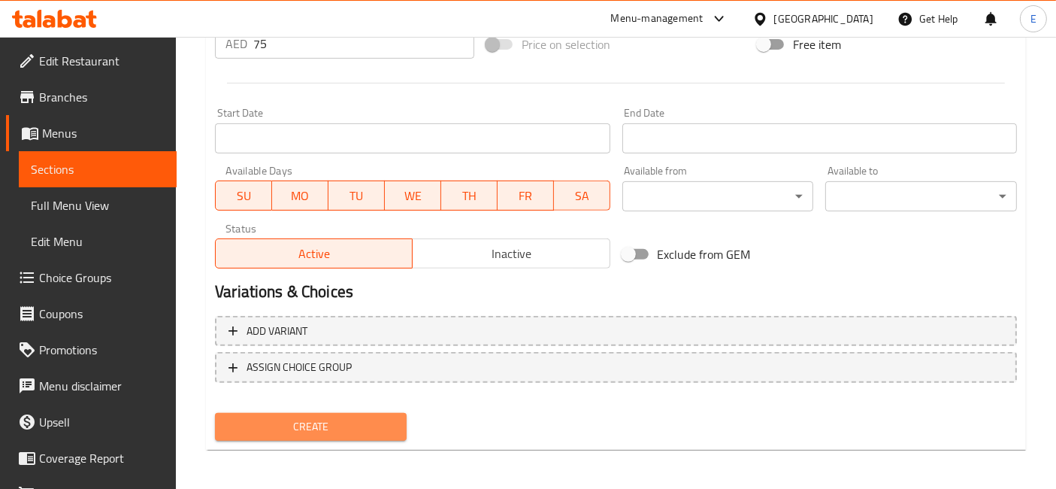
click at [347, 422] on span "Create" at bounding box center [311, 426] width 168 height 19
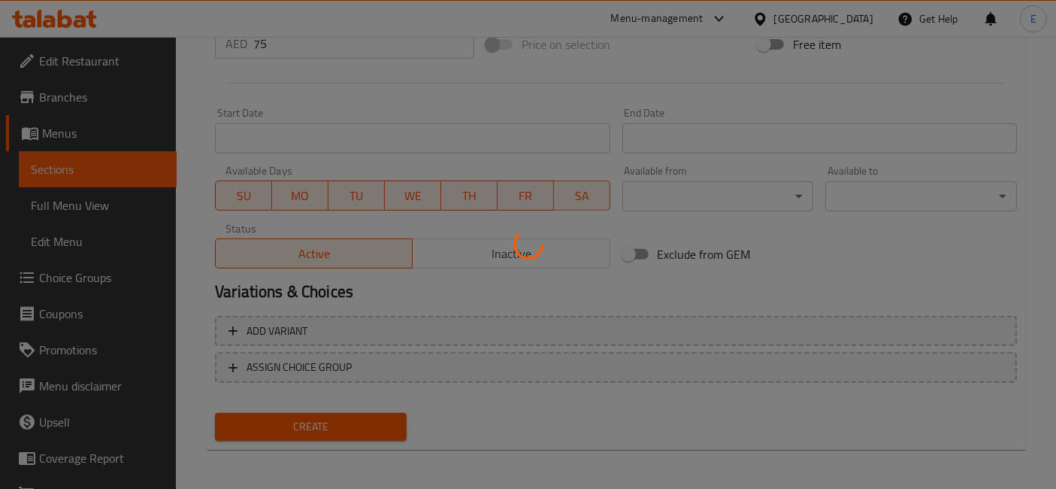
type input "0"
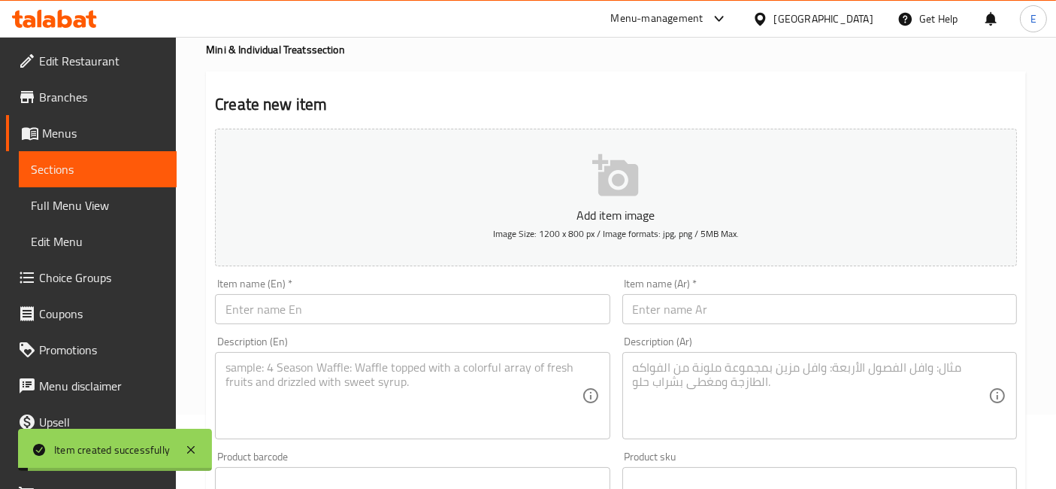
scroll to position [0, 0]
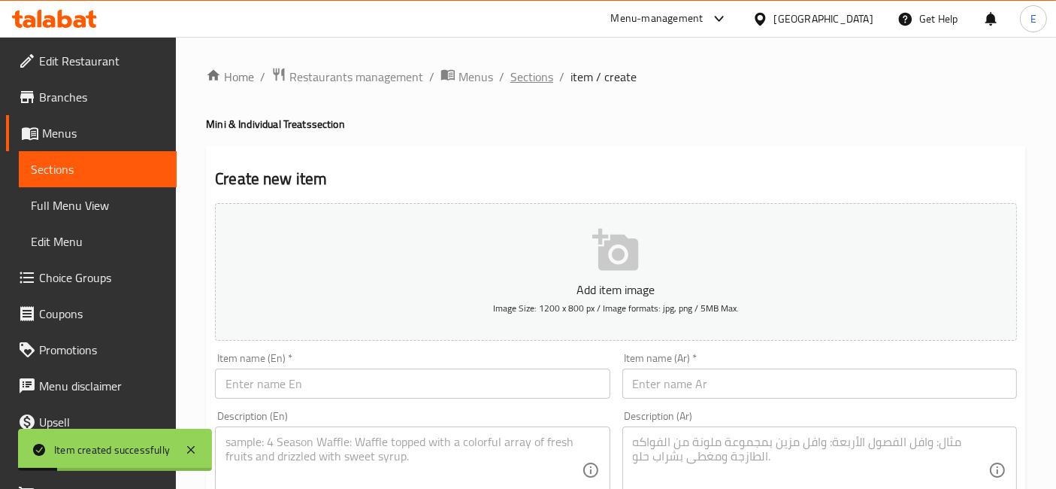
click at [531, 82] on span "Sections" at bounding box center [531, 77] width 43 height 18
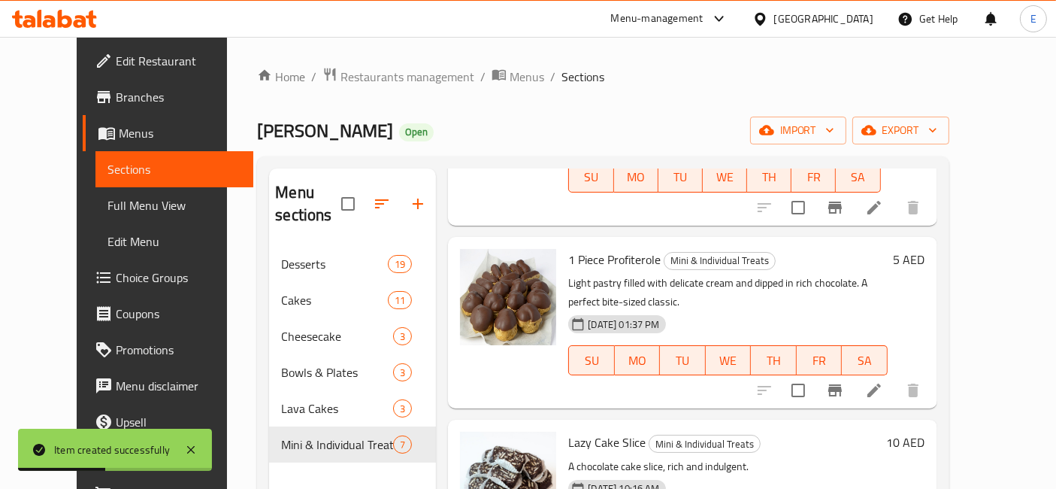
scroll to position [210, 0]
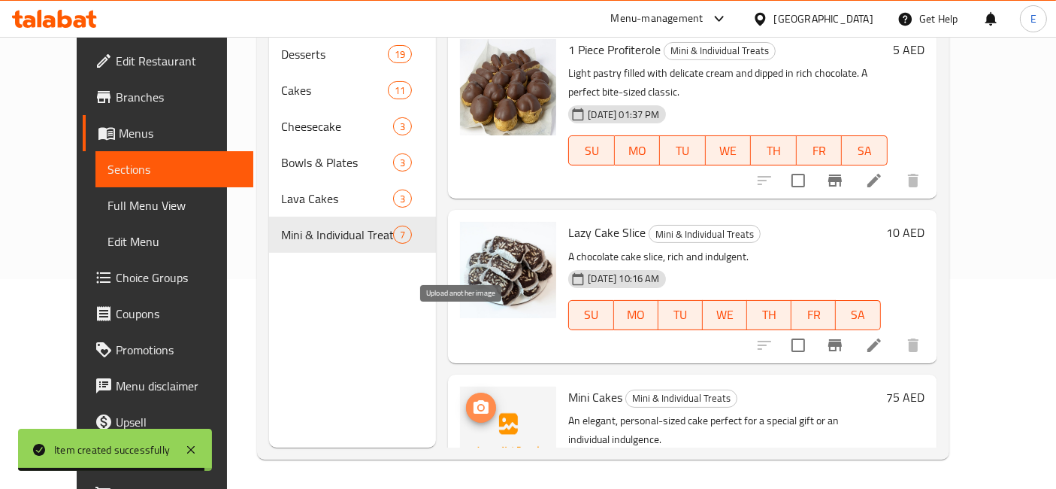
click at [474, 398] on span "upload picture" at bounding box center [481, 407] width 30 height 18
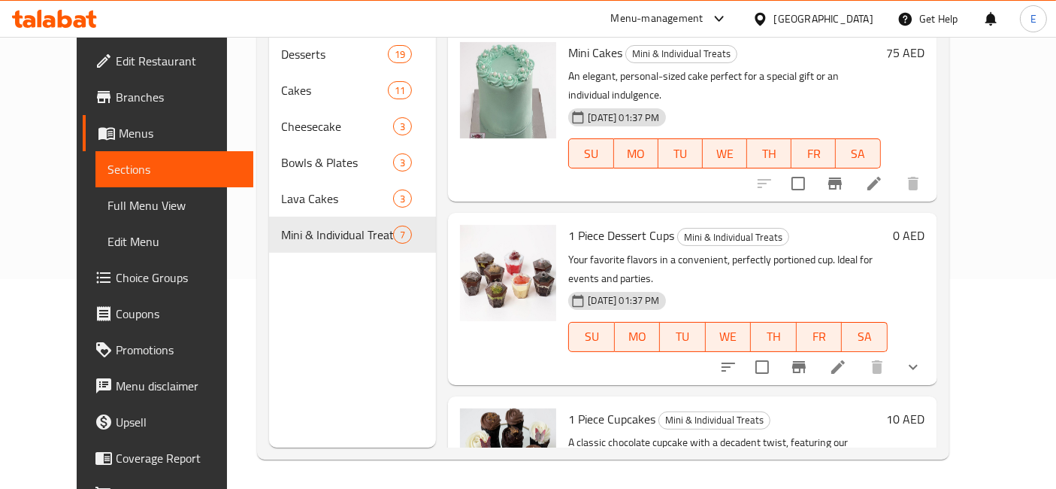
scroll to position [0, 0]
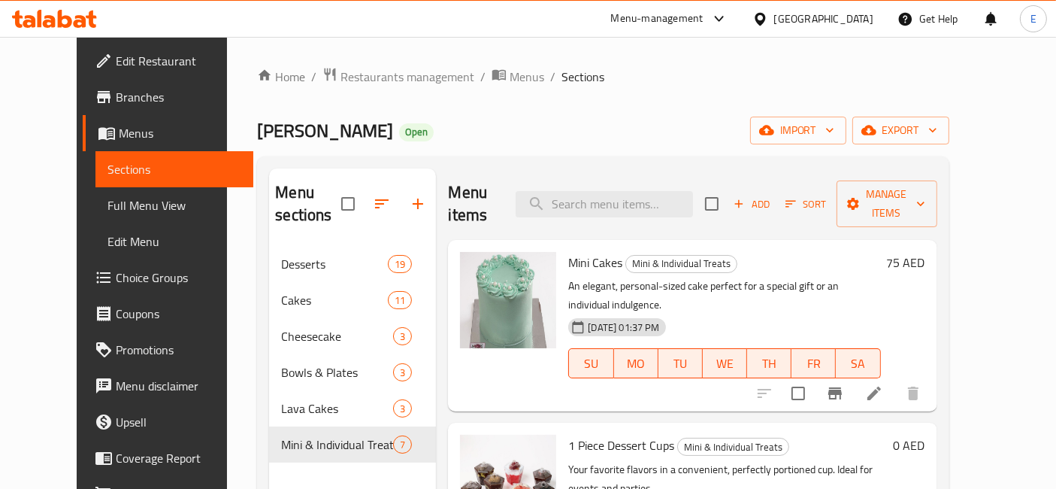
click at [652, 28] on div "Menu-management" at bounding box center [669, 19] width 141 height 36
click at [651, 16] on div "Menu-management" at bounding box center [657, 19] width 92 height 18
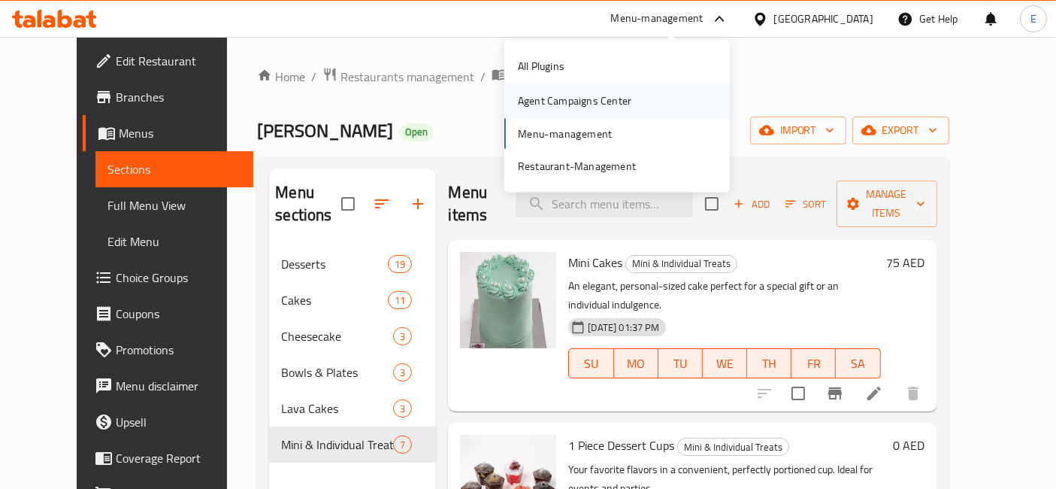
click at [543, 102] on div "Agent Campaigns Center" at bounding box center [575, 100] width 114 height 17
